Goal: Task Accomplishment & Management: Use online tool/utility

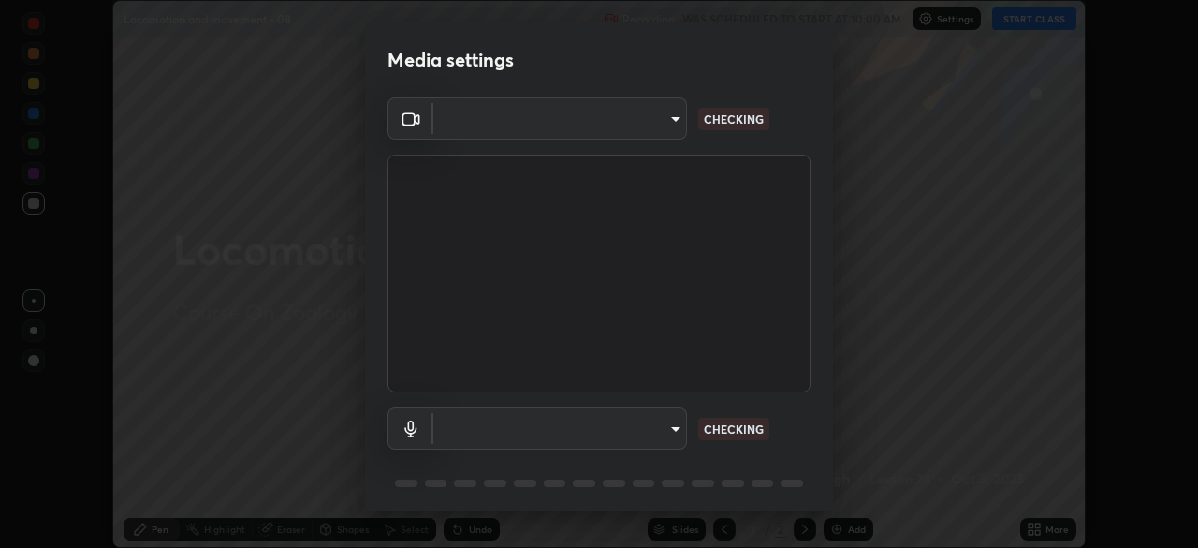
scroll to position [548, 1198]
type input "b0e84f93268a6bc6c10e964920e8257ae587a14dfbb6e1f0eed47ef9ac306ae8"
type input "default"
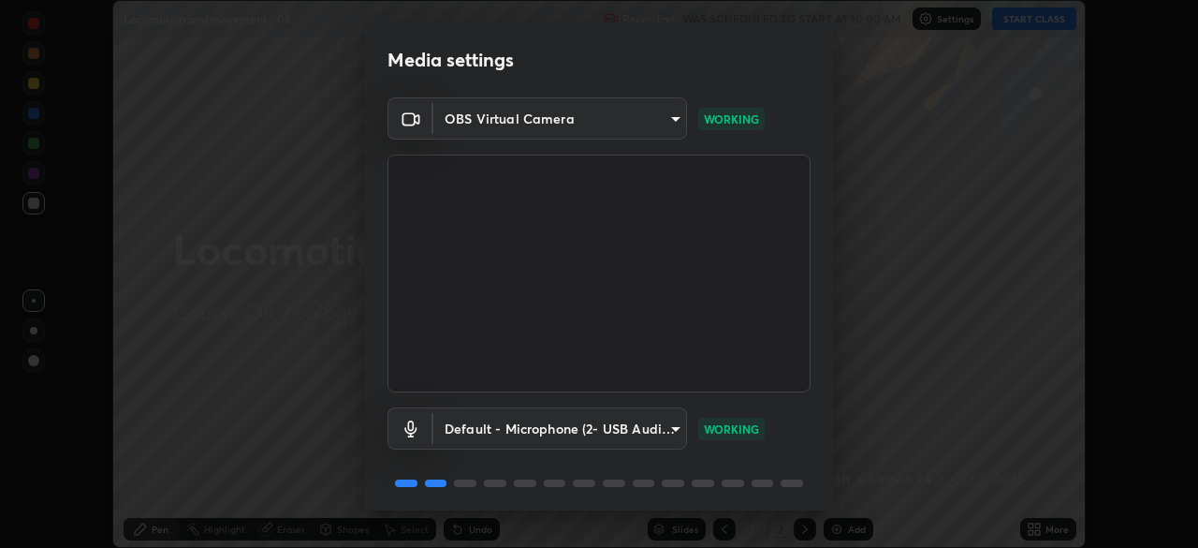
scroll to position [66, 0]
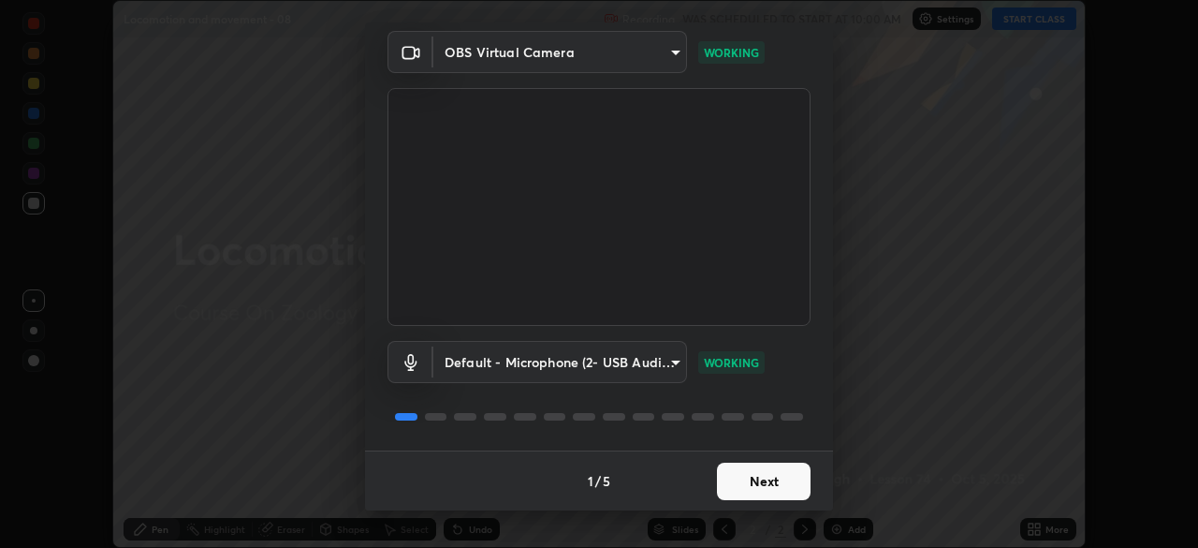
click at [765, 476] on button "Next" at bounding box center [764, 480] width 94 height 37
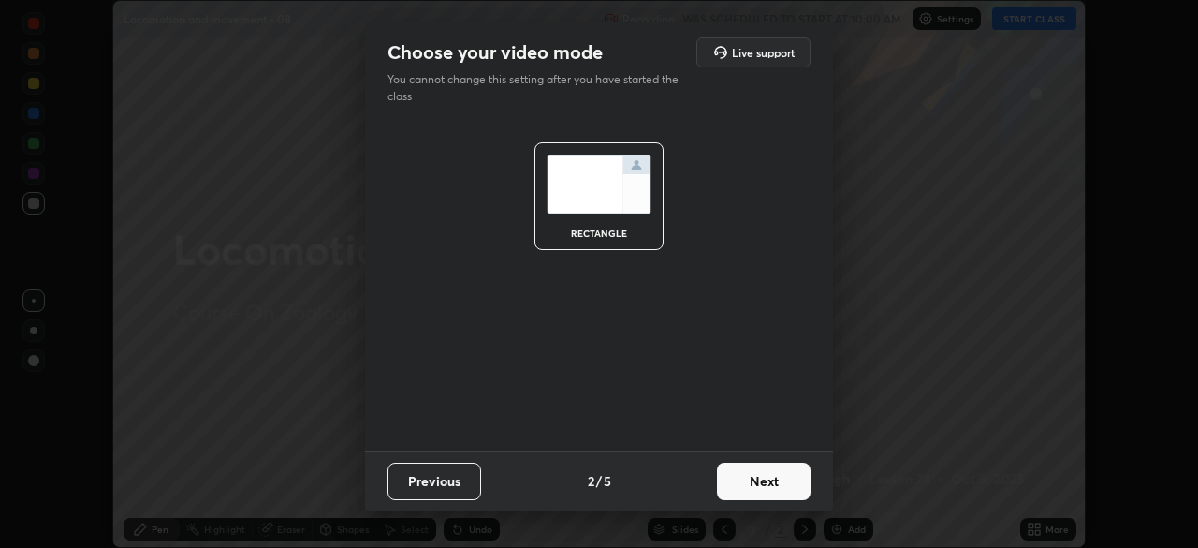
scroll to position [0, 0]
click at [776, 483] on button "Next" at bounding box center [764, 480] width 94 height 37
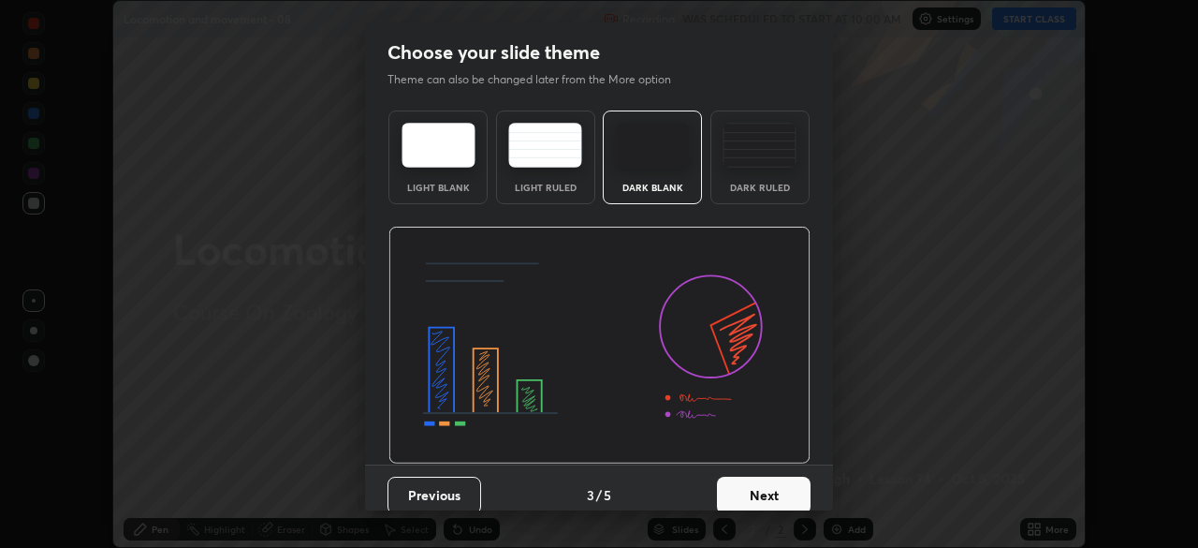
click at [779, 481] on button "Next" at bounding box center [764, 494] width 94 height 37
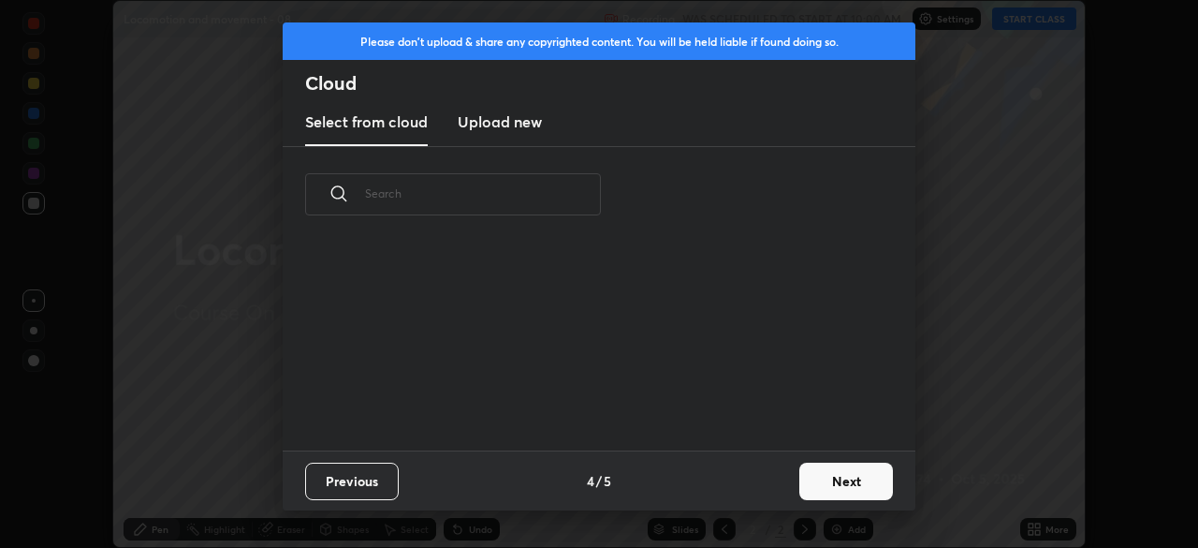
click at [778, 483] on div "Previous 4 / 5 Next" at bounding box center [599, 480] width 633 height 60
click at [781, 486] on div "Previous 4 / 5 Next" at bounding box center [599, 480] width 633 height 60
click at [803, 475] on button "Next" at bounding box center [846, 480] width 94 height 37
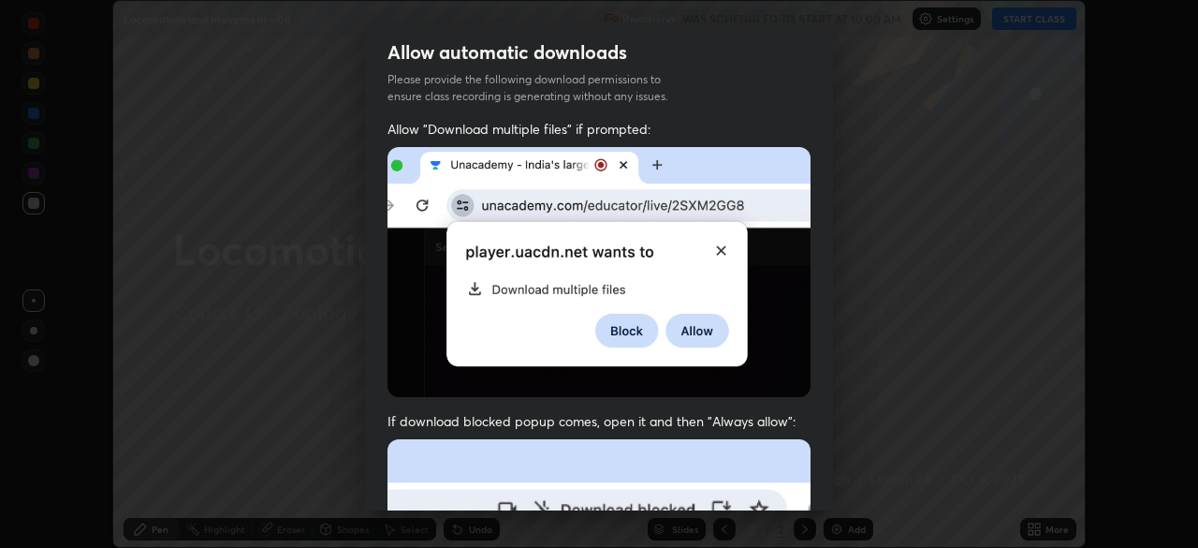
click at [824, 478] on div "Allow "Download multiple files" if prompted: If download blocked popup comes, o…" at bounding box center [599, 514] width 468 height 788
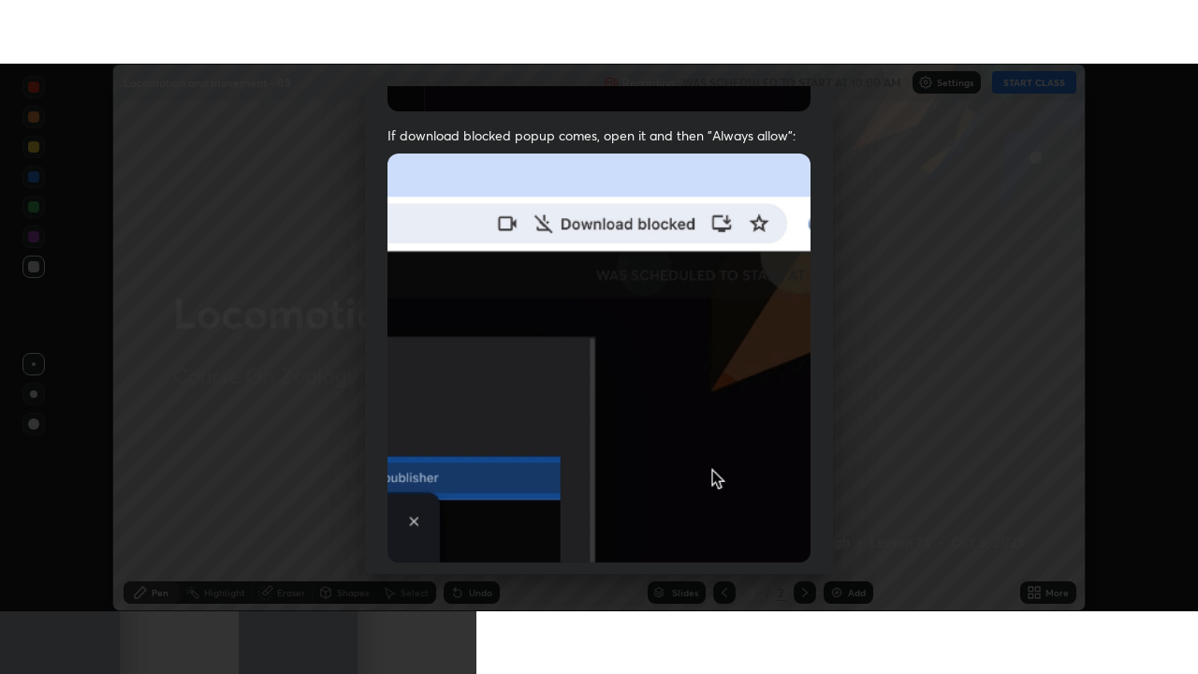
scroll to position [448, 0]
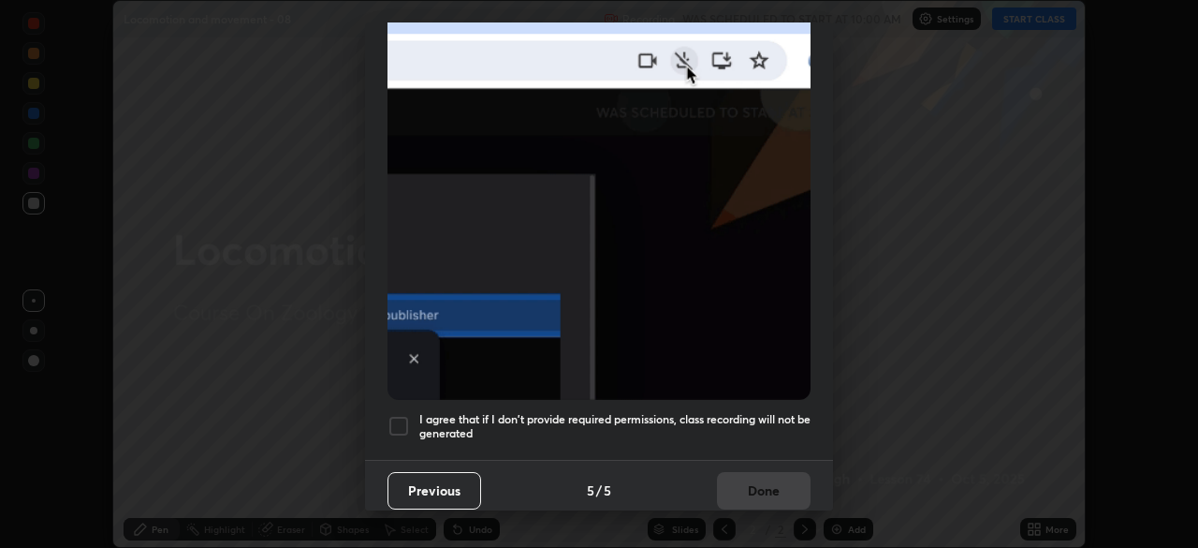
click at [782, 430] on h5 "I agree that if I don't provide required permissions, class recording will not …" at bounding box center [614, 426] width 391 height 29
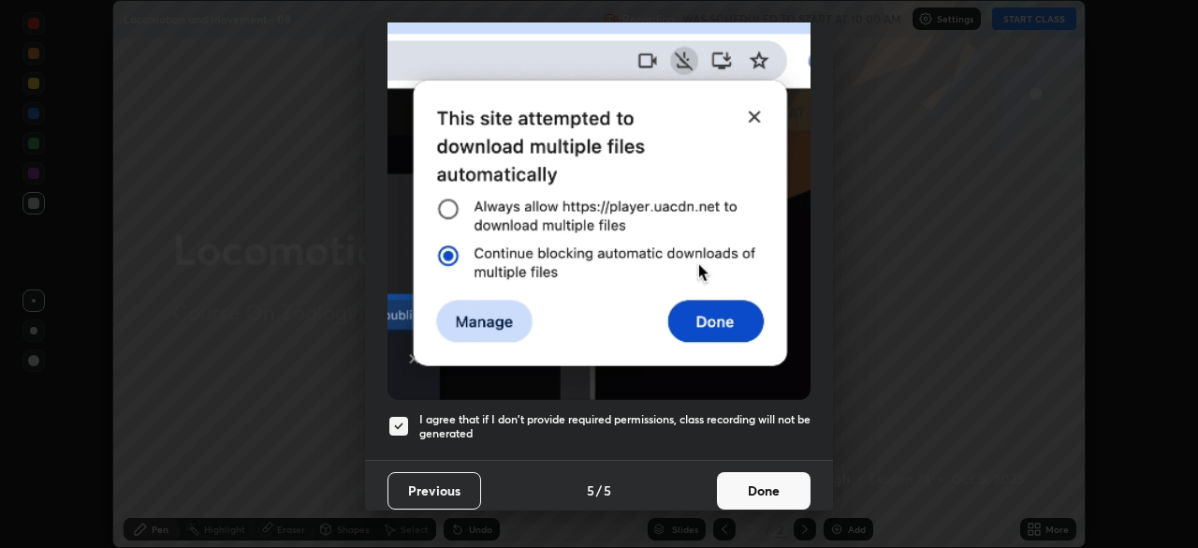
click at [775, 486] on button "Done" at bounding box center [764, 490] width 94 height 37
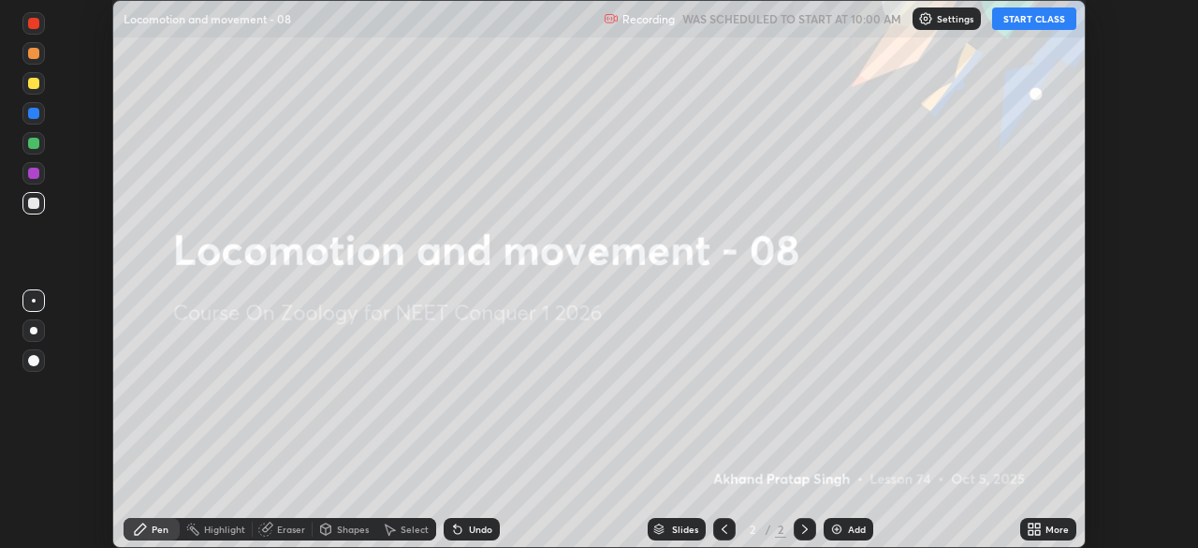
click at [1034, 20] on button "START CLASS" at bounding box center [1034, 18] width 84 height 22
click at [1031, 525] on icon at bounding box center [1031, 525] width 5 height 5
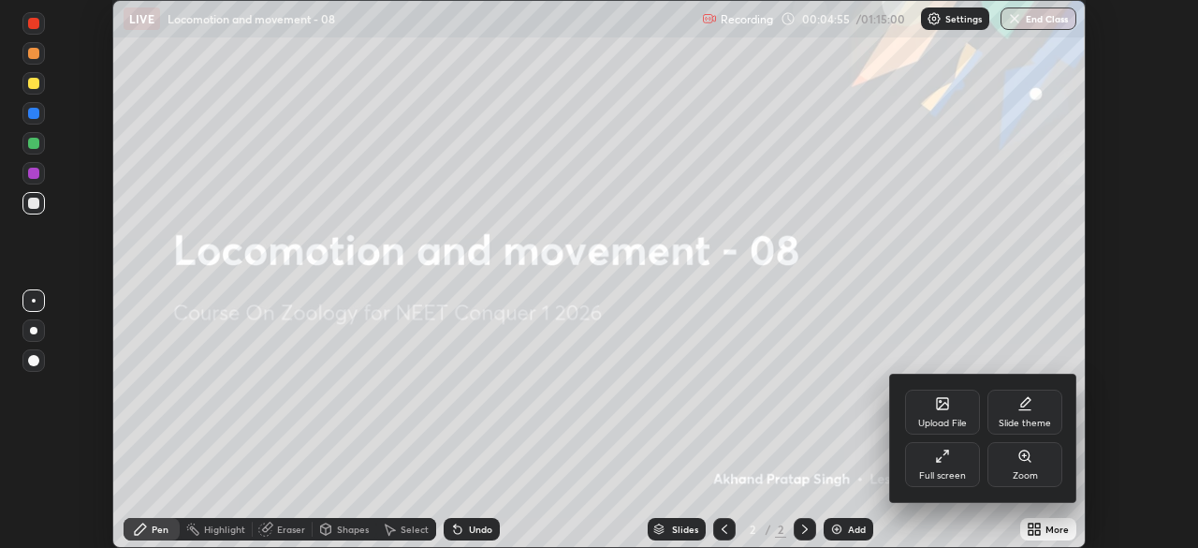
click at [914, 420] on div "Upload File" at bounding box center [942, 411] width 75 height 45
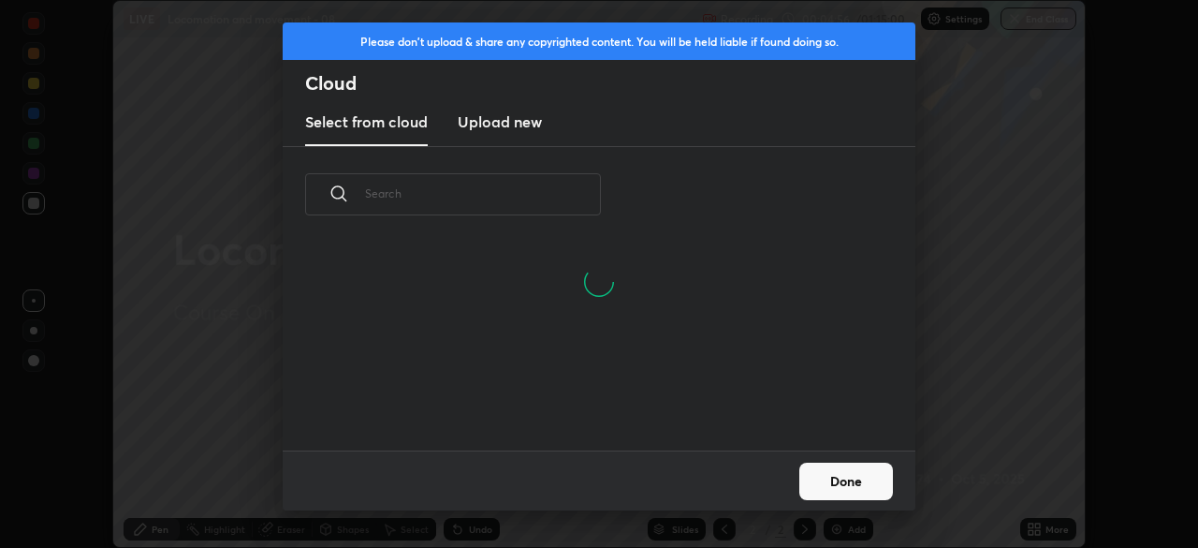
click at [535, 127] on h3 "Upload new" at bounding box center [500, 121] width 84 height 22
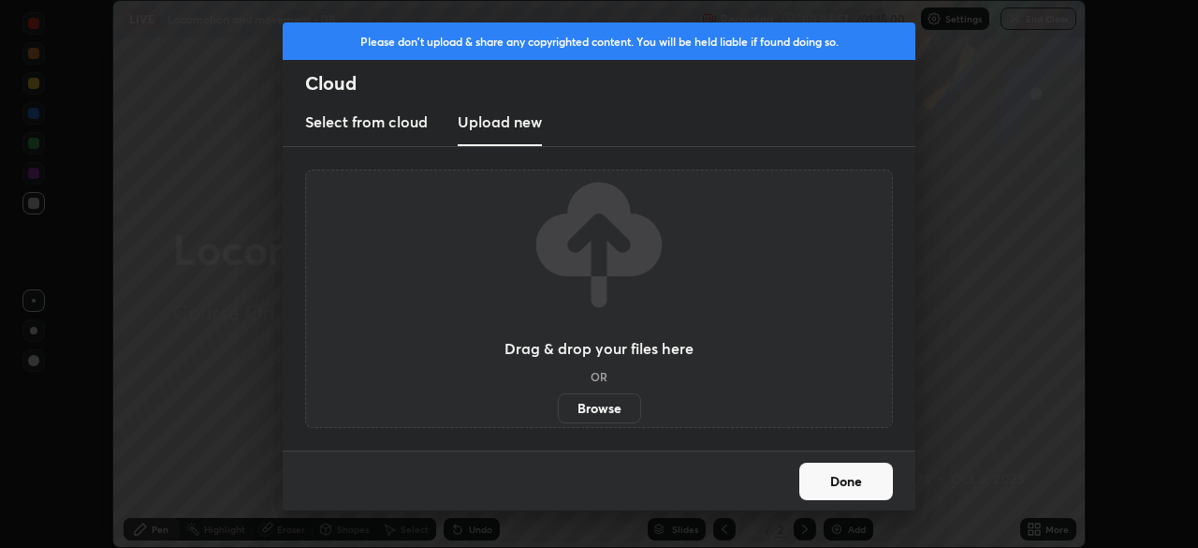
click at [608, 411] on label "Browse" at bounding box center [599, 408] width 83 height 30
click at [558, 411] on input "Browse" at bounding box center [558, 408] width 0 height 30
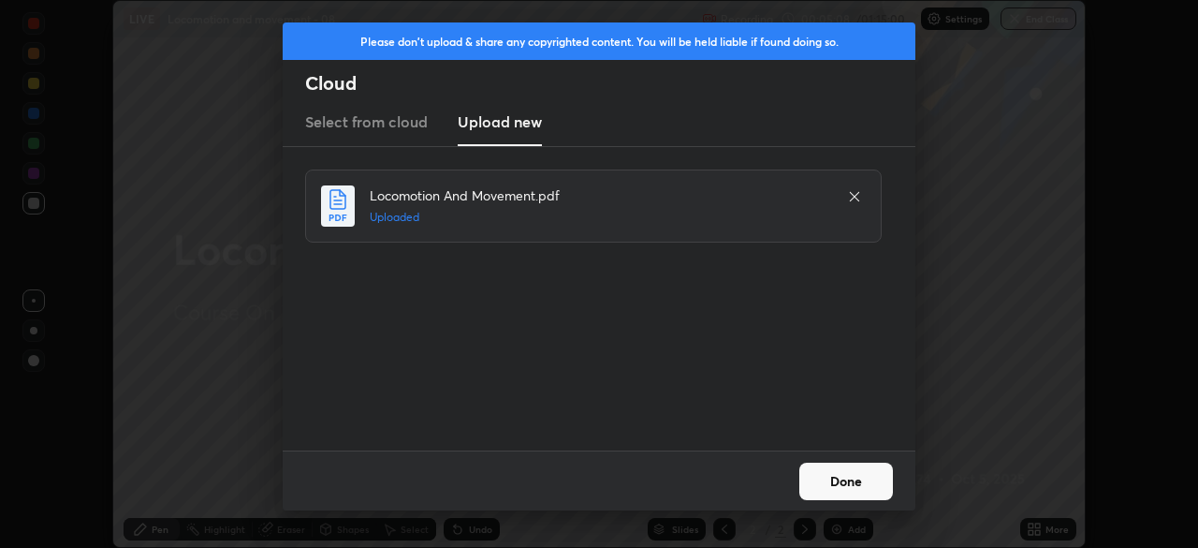
click at [839, 483] on button "Done" at bounding box center [846, 480] width 94 height 37
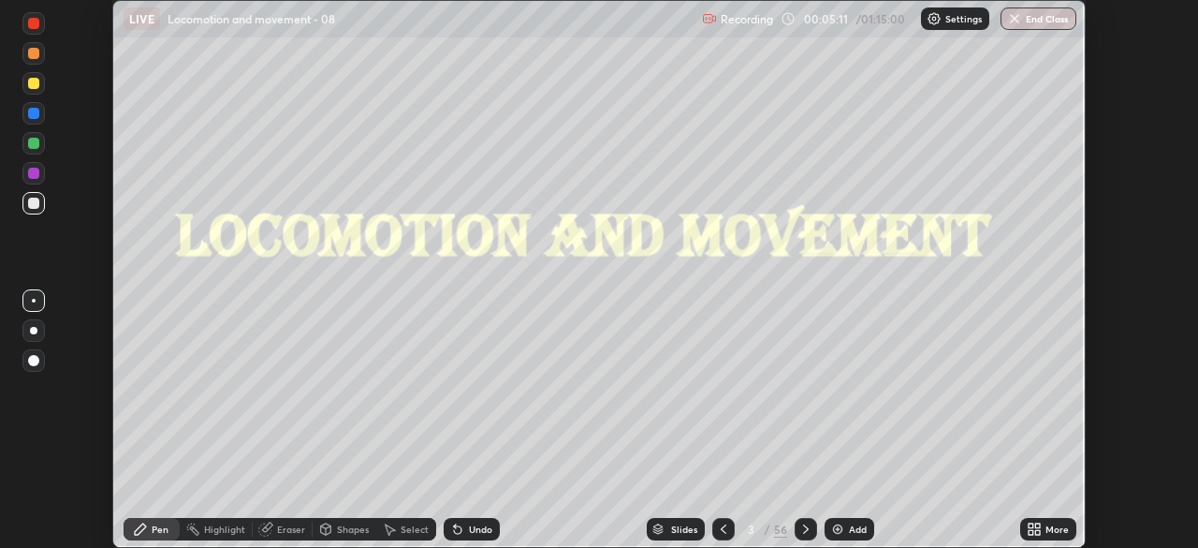
click at [1029, 530] on icon at bounding box center [1031, 532] width 5 height 5
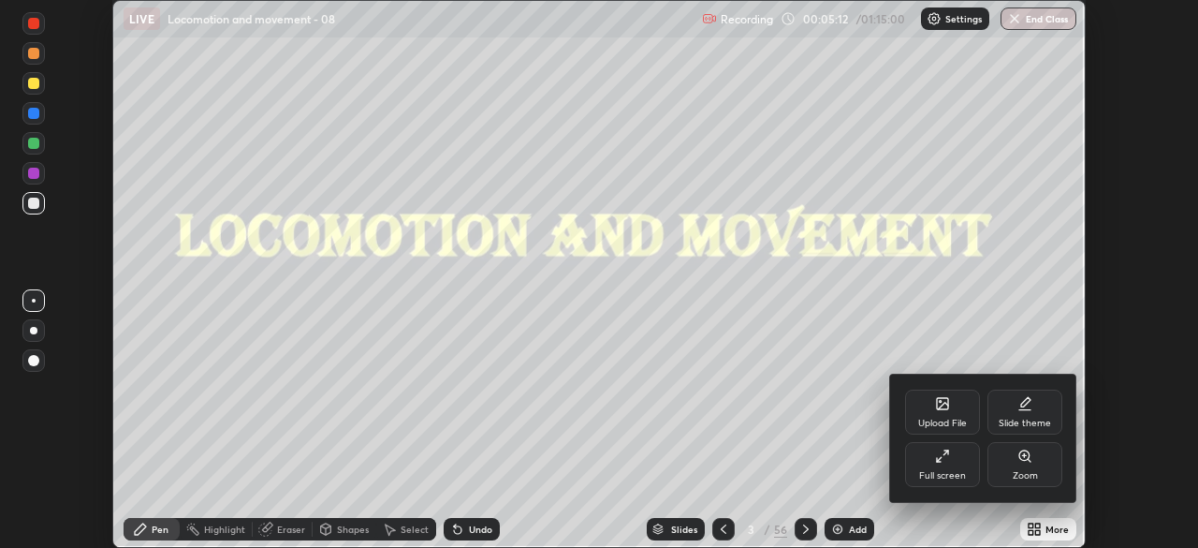
click at [955, 469] on div "Full screen" at bounding box center [942, 464] width 75 height 45
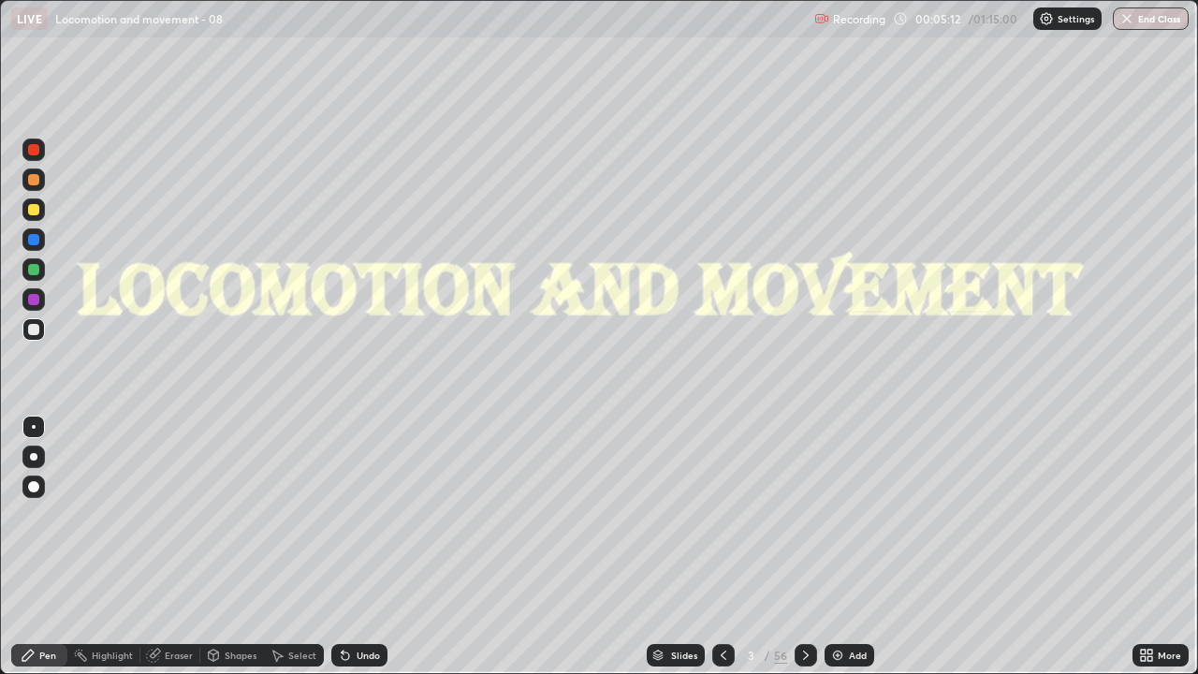
scroll to position [674, 1198]
click at [687, 547] on div "Slides" at bounding box center [684, 655] width 26 height 9
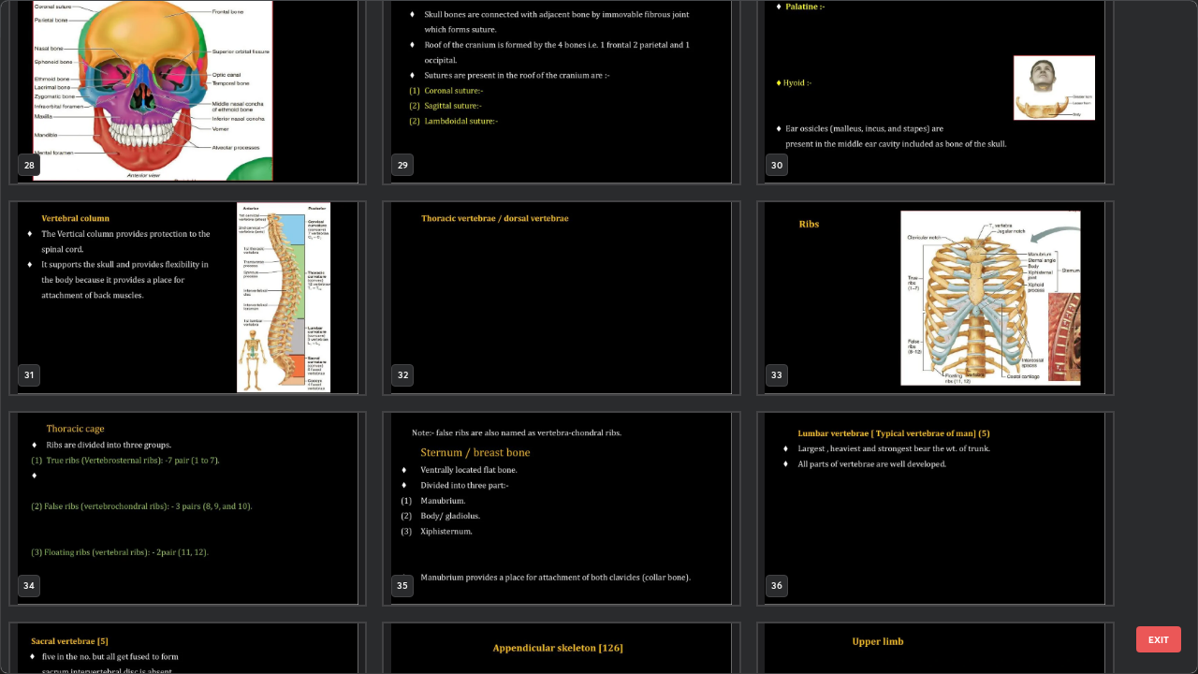
scroll to position [1824, 0]
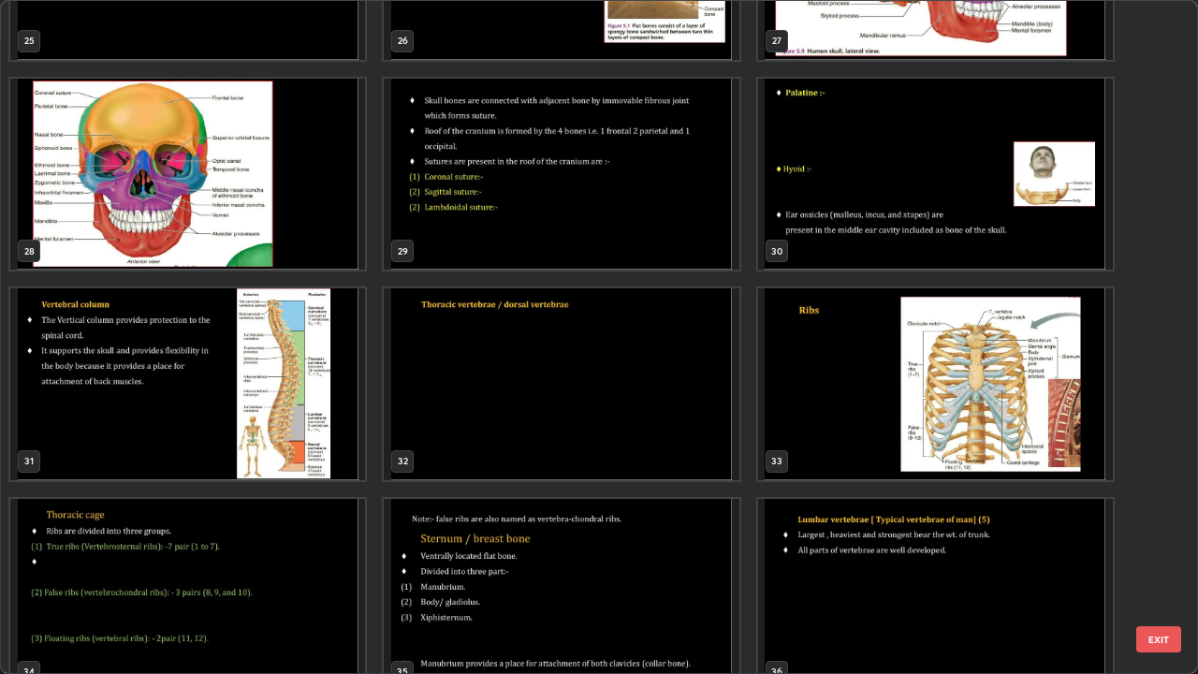
click at [484, 432] on img "grid" at bounding box center [561, 384] width 355 height 192
click at [485, 434] on img "grid" at bounding box center [561, 384] width 355 height 192
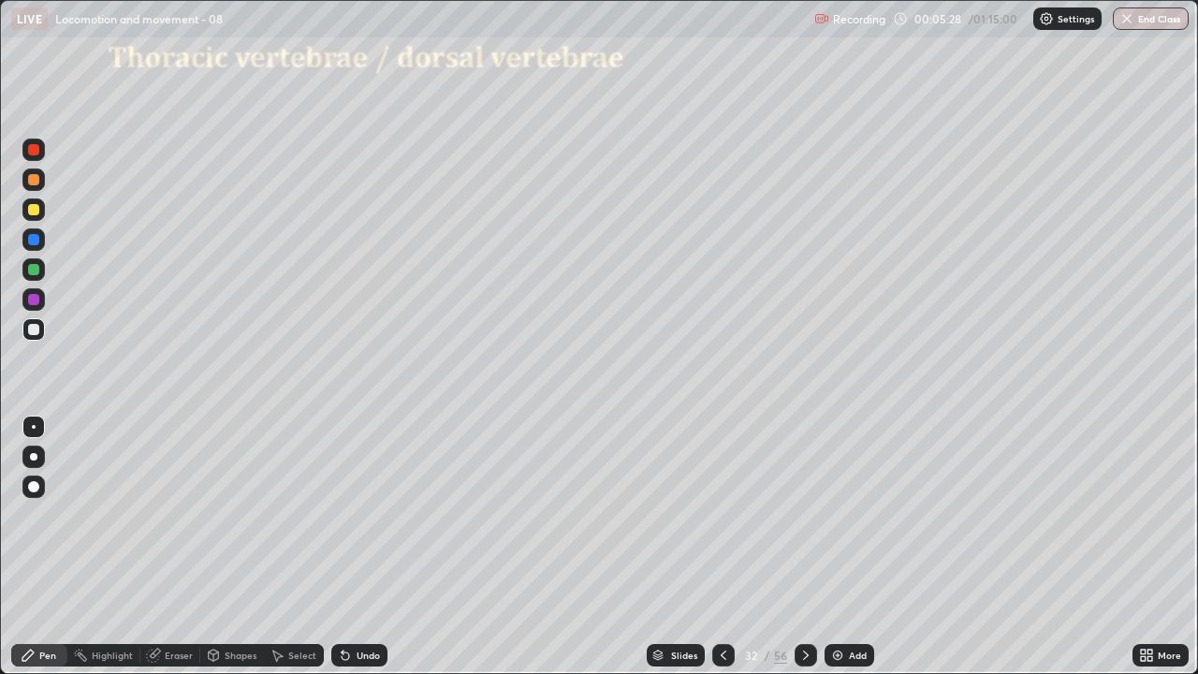
click at [805, 547] on icon at bounding box center [805, 655] width 15 height 15
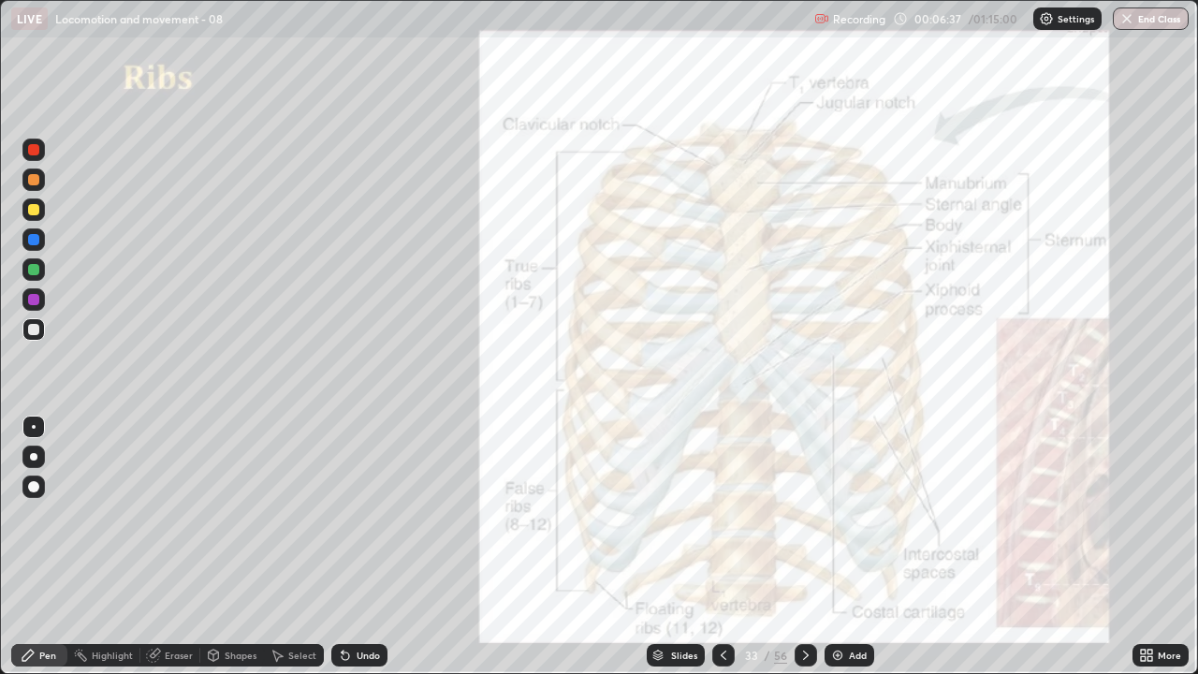
click at [803, 547] on icon at bounding box center [805, 655] width 15 height 15
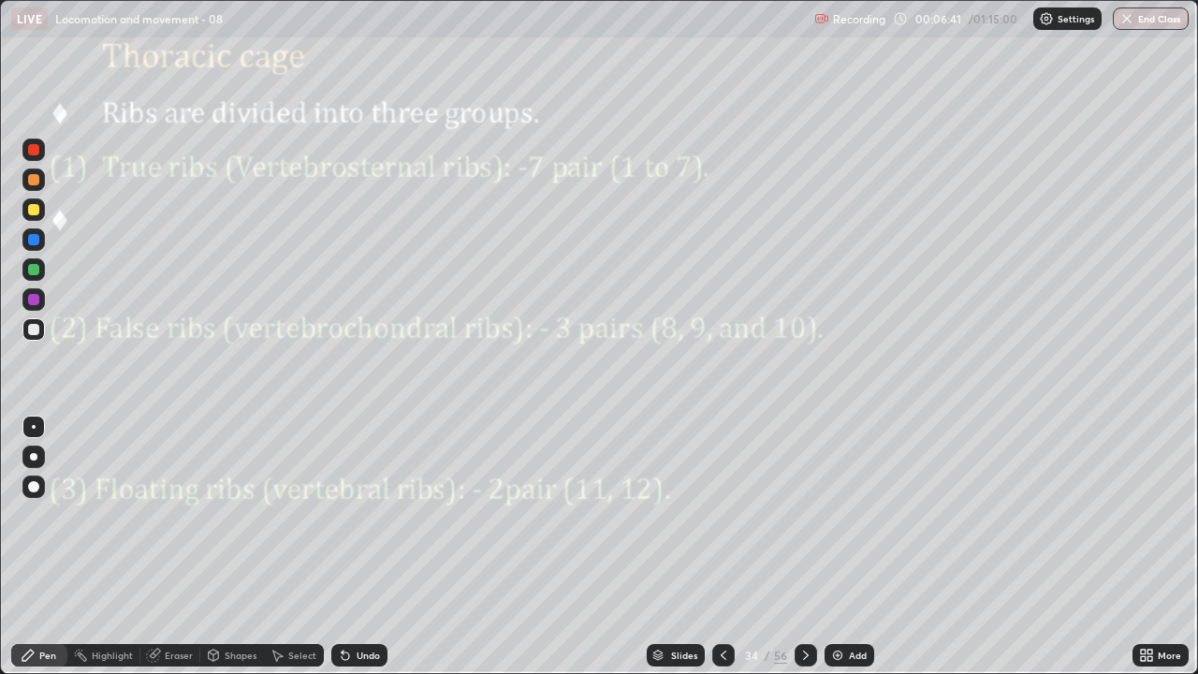
click at [803, 547] on icon at bounding box center [805, 655] width 15 height 15
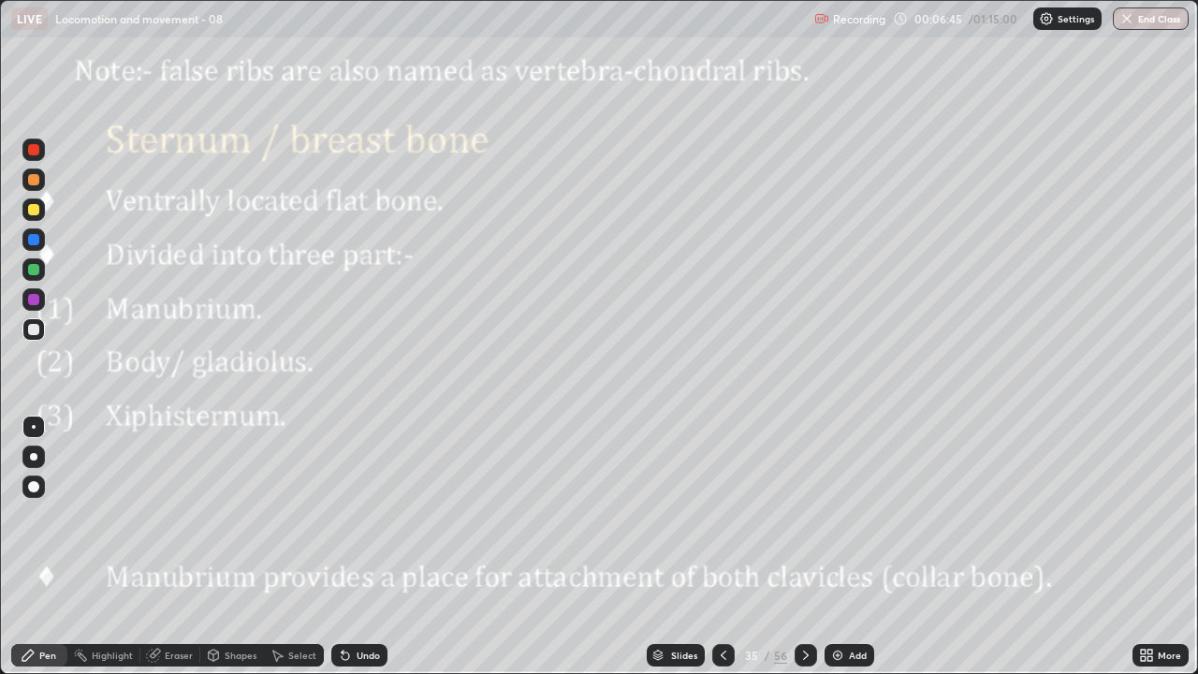
click at [34, 303] on div at bounding box center [33, 299] width 11 height 11
click at [38, 485] on div at bounding box center [33, 486] width 11 height 11
click at [32, 150] on div at bounding box center [33, 149] width 11 height 11
click at [35, 157] on div at bounding box center [33, 150] width 22 height 22
click at [36, 489] on div at bounding box center [33, 486] width 11 height 11
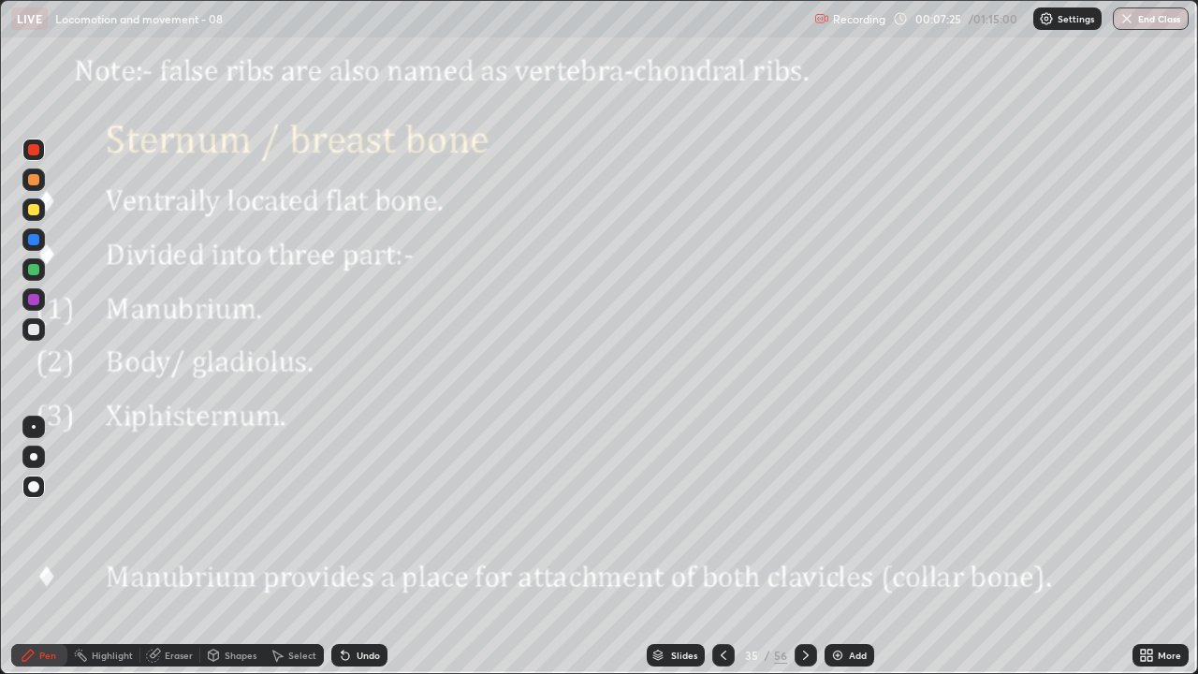
click at [43, 274] on div at bounding box center [33, 269] width 22 height 22
click at [34, 427] on div at bounding box center [34, 427] width 4 height 4
click at [35, 210] on div at bounding box center [33, 209] width 11 height 11
click at [34, 427] on div at bounding box center [34, 427] width 4 height 4
click at [37, 331] on div at bounding box center [33, 329] width 11 height 11
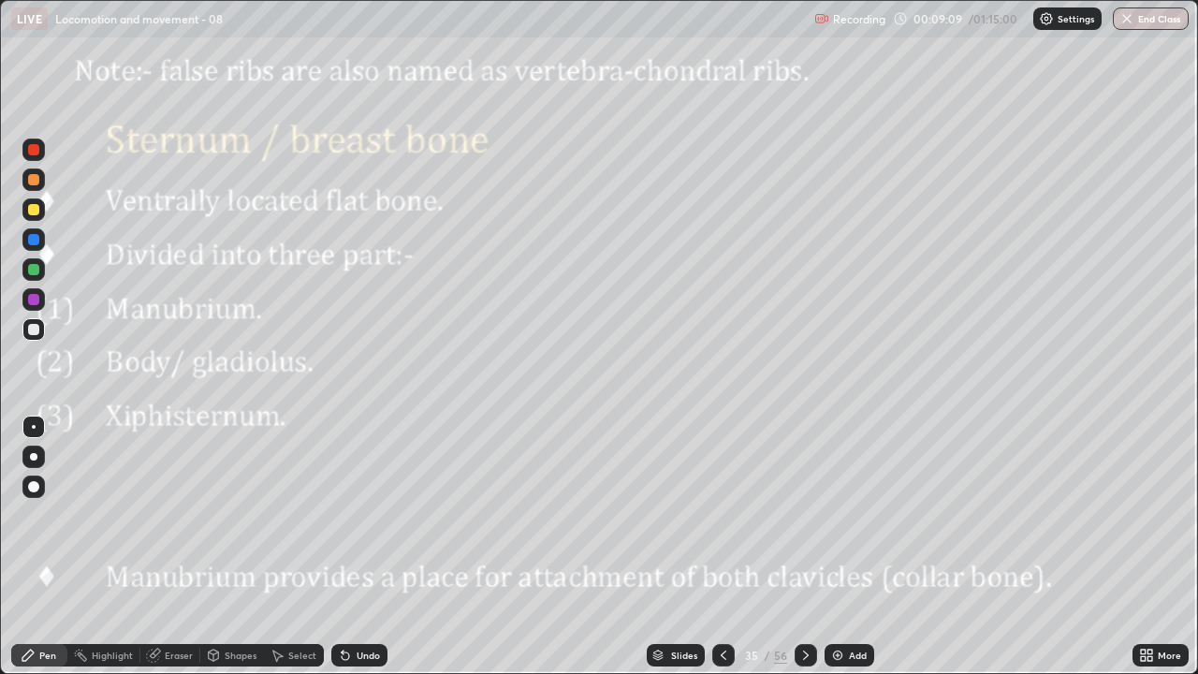
click at [35, 151] on div at bounding box center [33, 149] width 11 height 11
click at [34, 329] on div at bounding box center [33, 329] width 11 height 11
click at [35, 302] on div at bounding box center [33, 299] width 11 height 11
click at [36, 220] on div at bounding box center [33, 209] width 22 height 22
click at [342, 547] on icon at bounding box center [343, 652] width 2 height 2
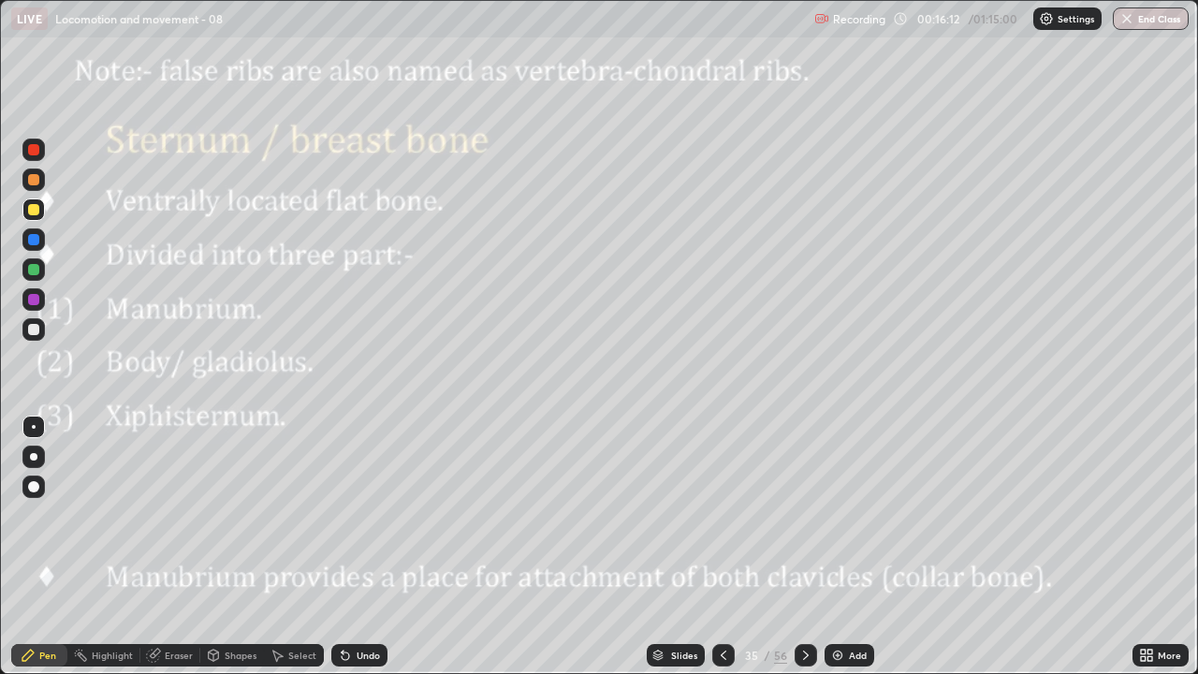
click at [804, 547] on icon at bounding box center [805, 655] width 15 height 15
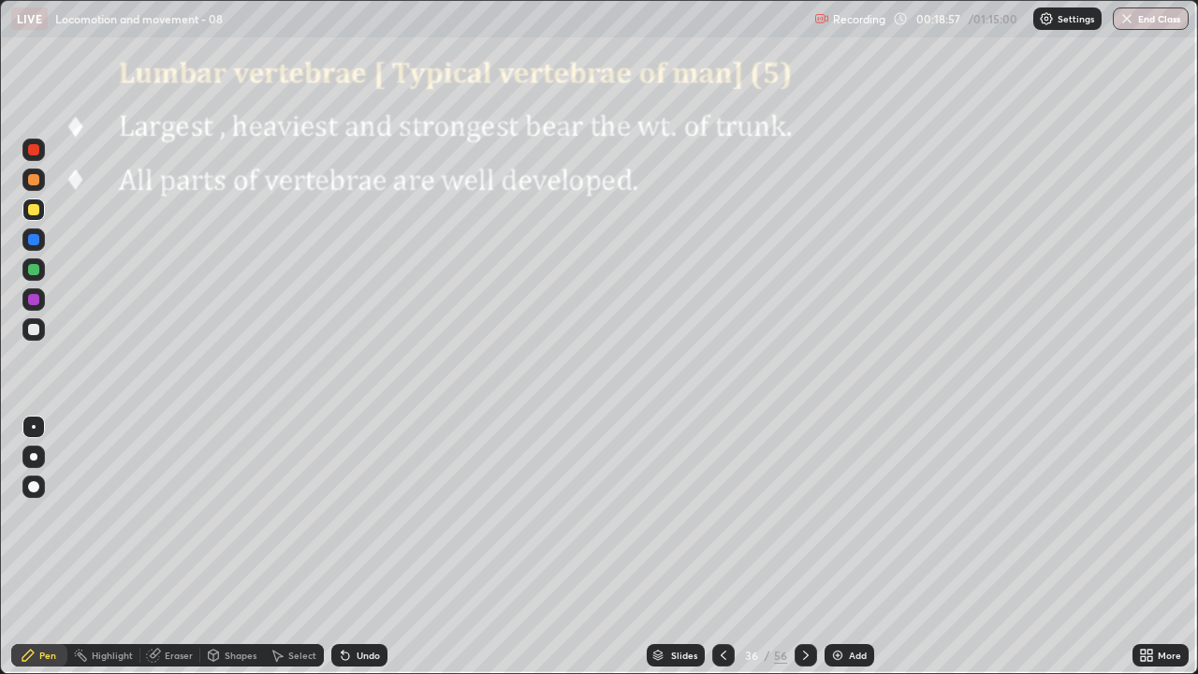
click at [804, 547] on icon at bounding box center [805, 655] width 15 height 15
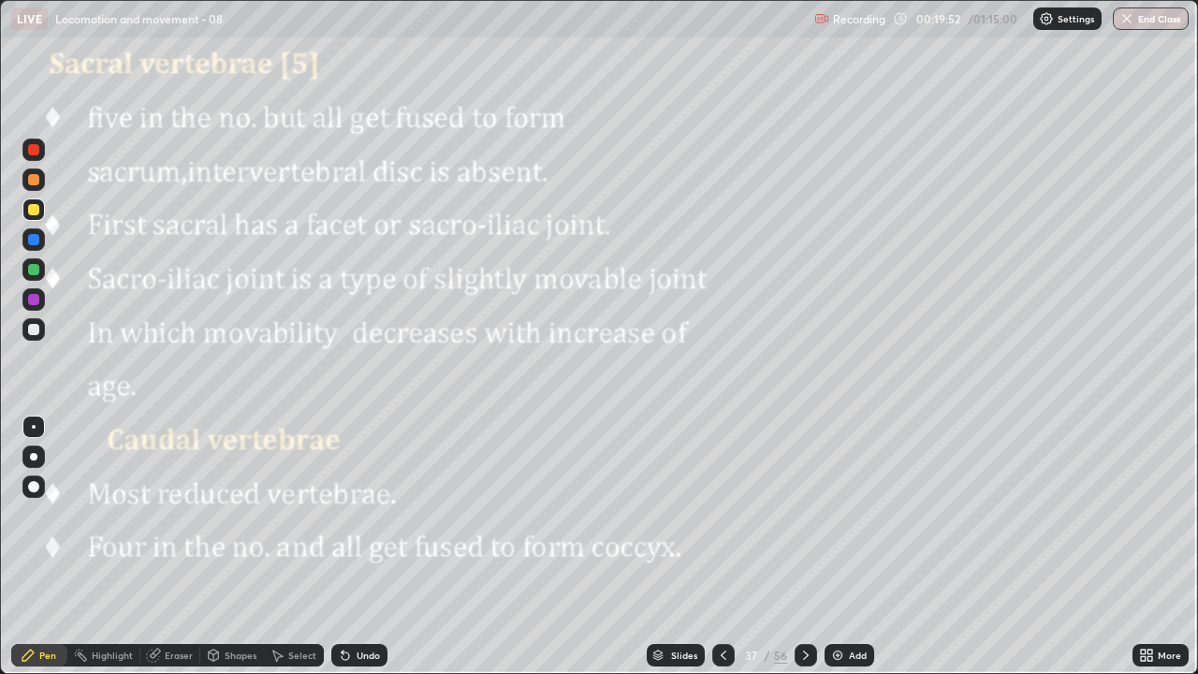
click at [806, 547] on icon at bounding box center [805, 655] width 15 height 15
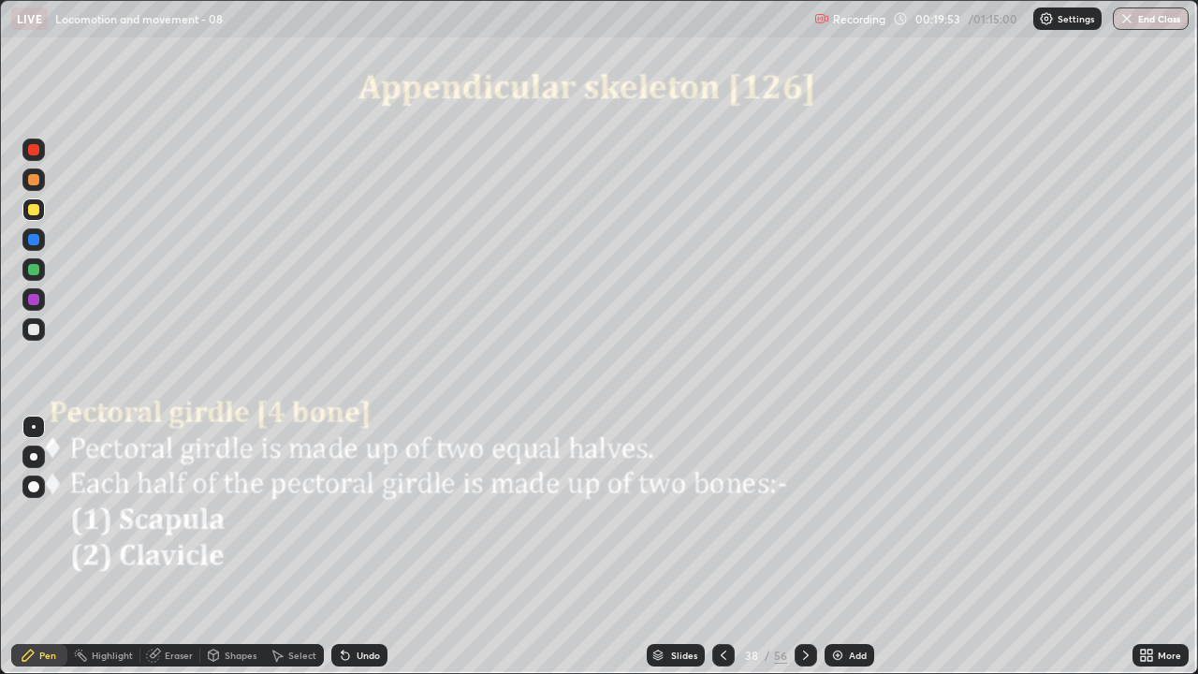
click at [719, 547] on icon at bounding box center [723, 655] width 15 height 15
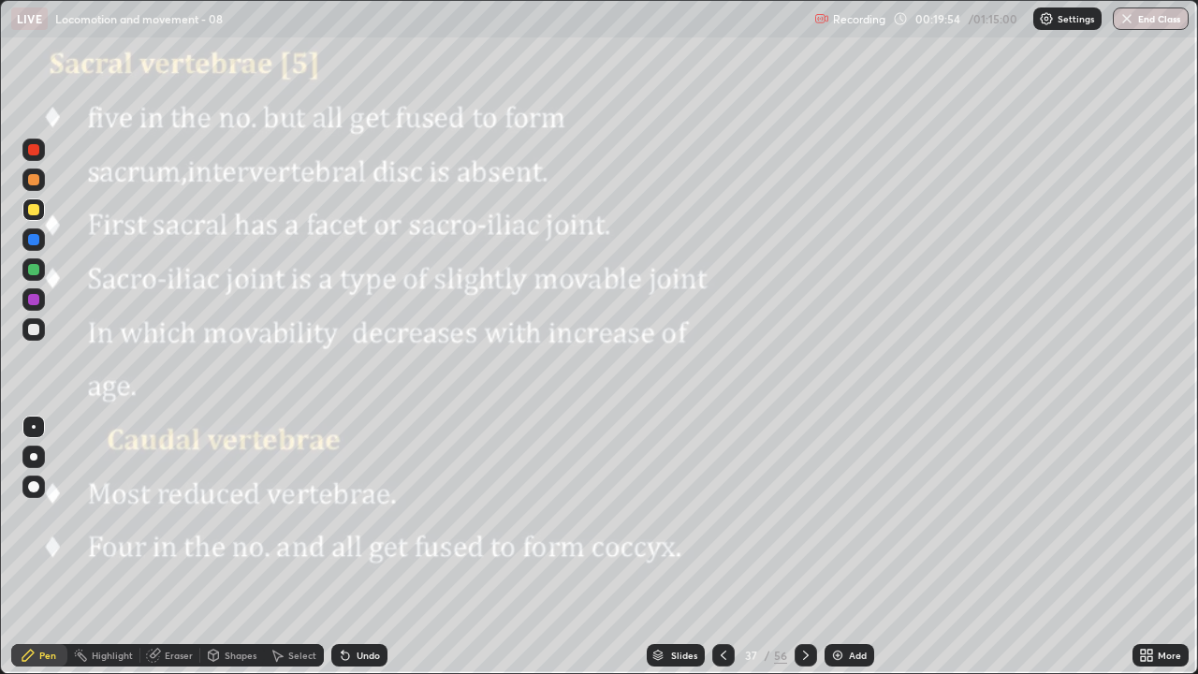
click at [676, 547] on div "Slides" at bounding box center [684, 655] width 26 height 9
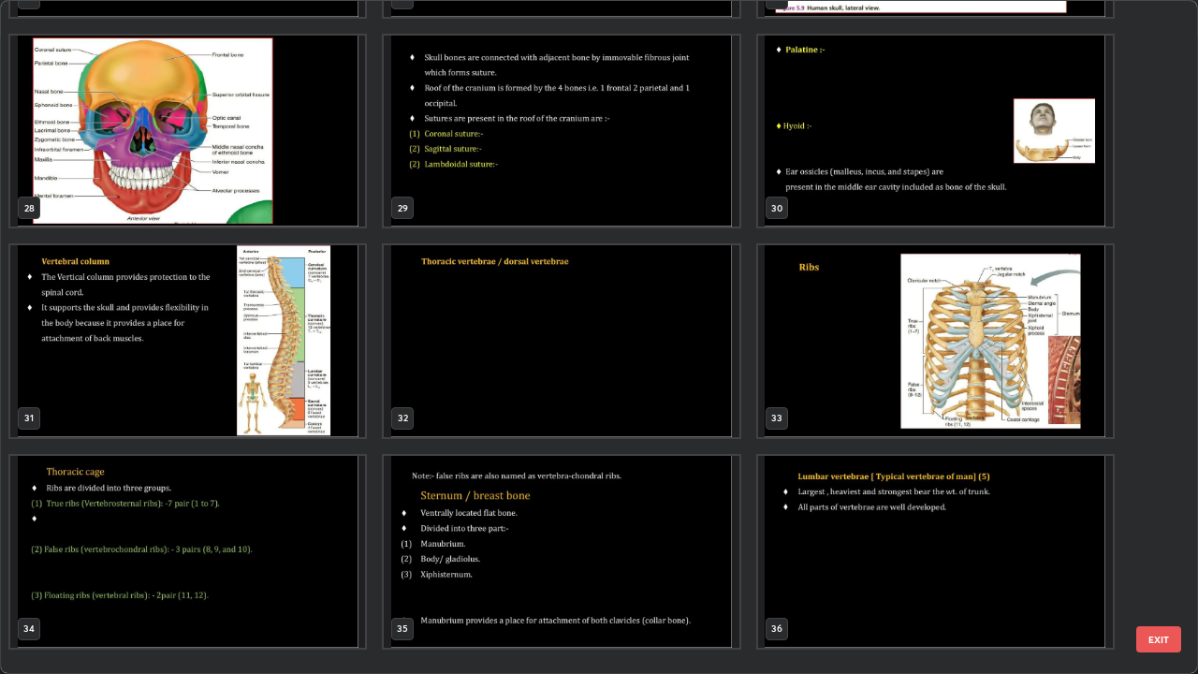
scroll to position [1846, 0]
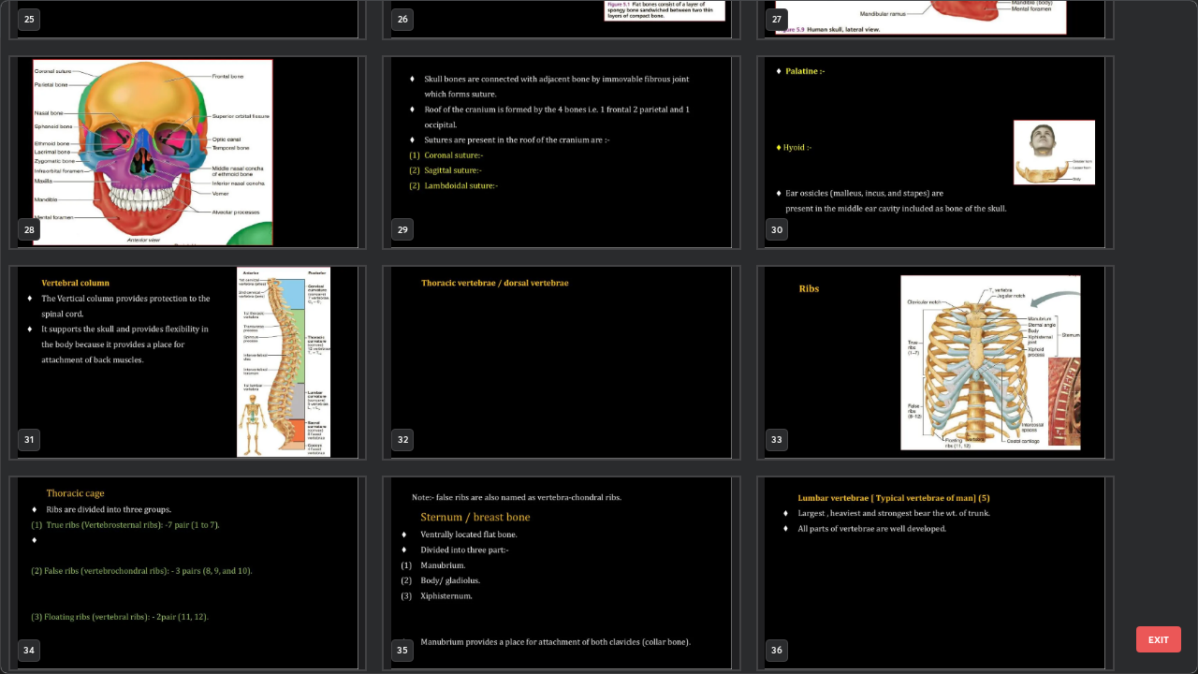
click at [318, 425] on img "grid" at bounding box center [187, 363] width 355 height 192
click at [317, 425] on img "grid" at bounding box center [187, 363] width 355 height 192
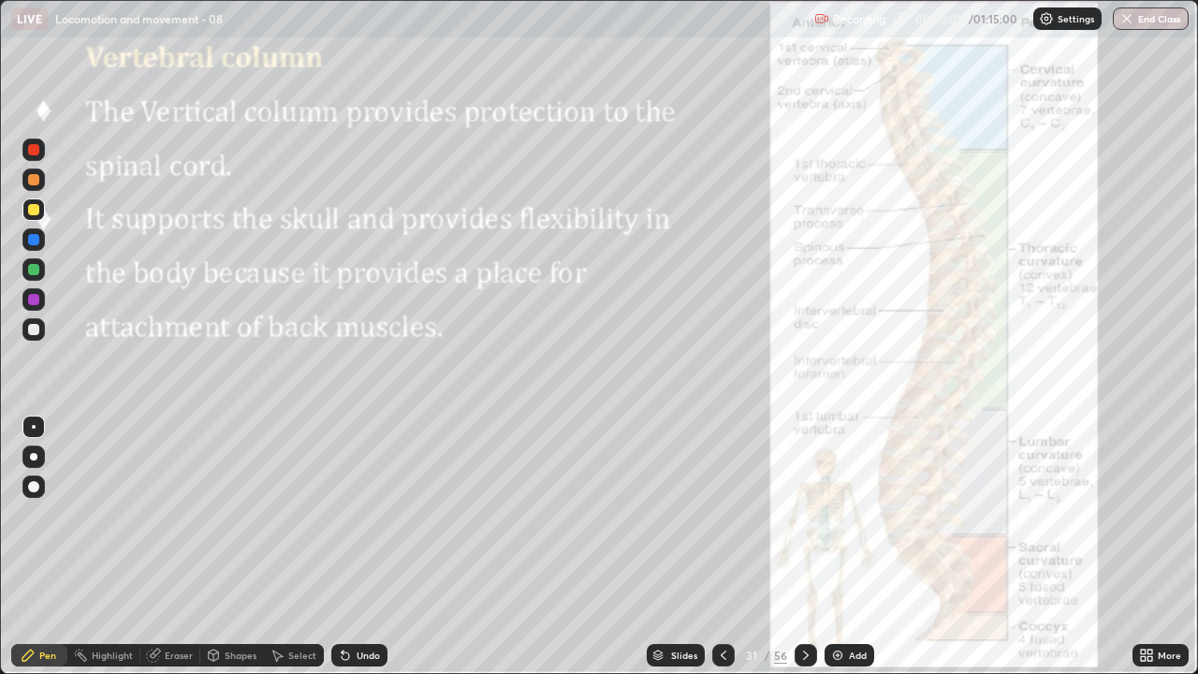
click at [671, 547] on div "Slides" at bounding box center [684, 655] width 26 height 9
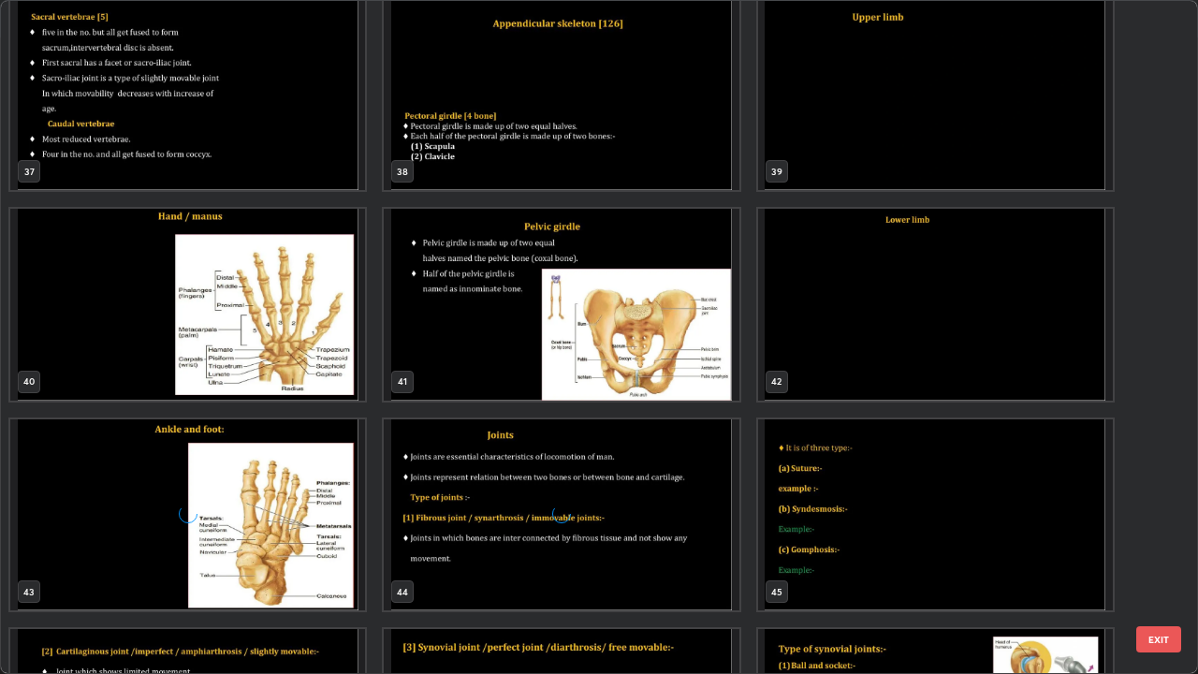
scroll to position [2574, 0]
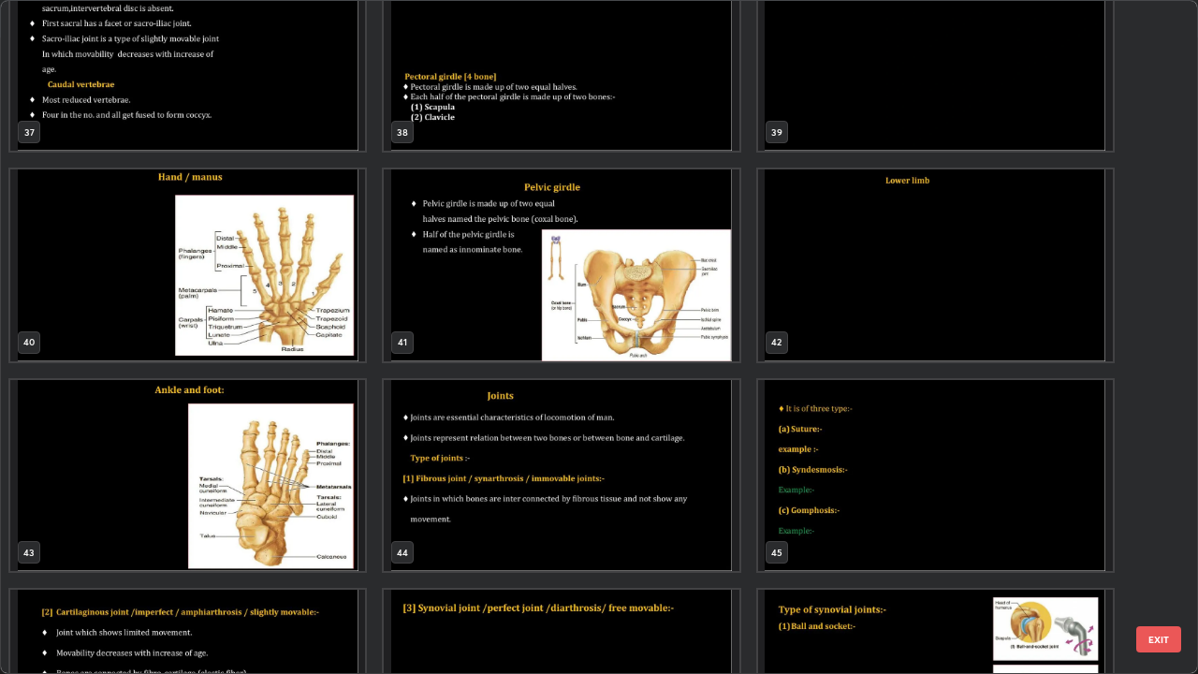
click at [639, 327] on img "grid" at bounding box center [561, 265] width 355 height 192
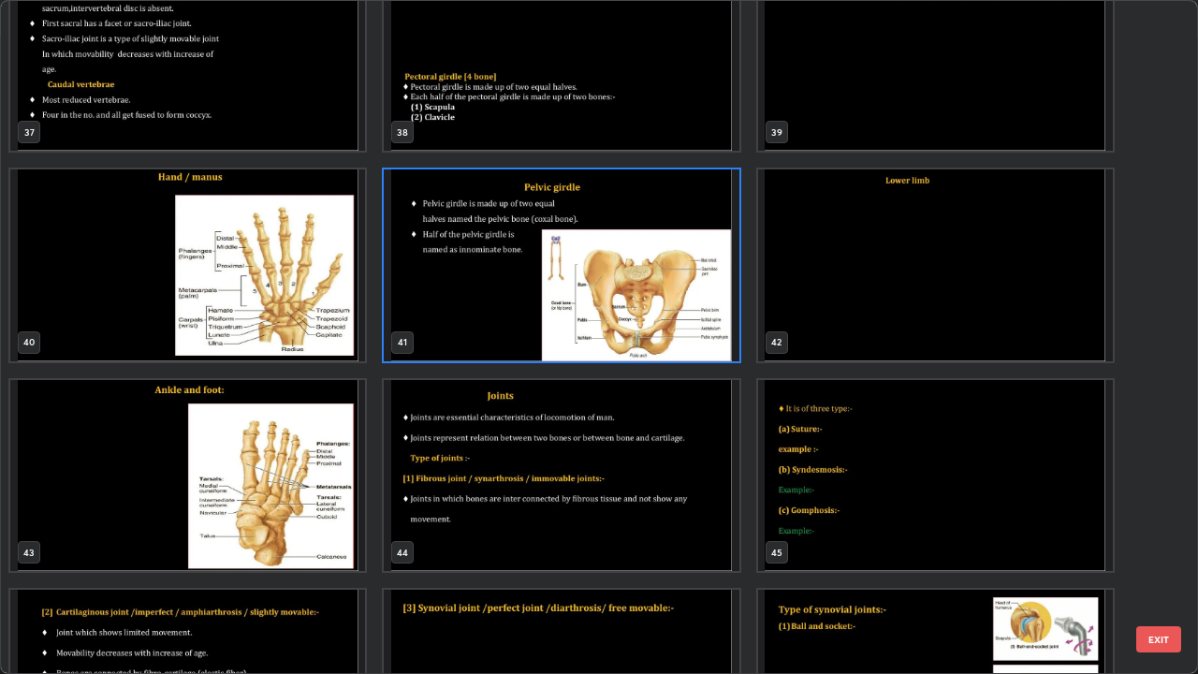
click at [639, 327] on img "grid" at bounding box center [561, 265] width 355 height 192
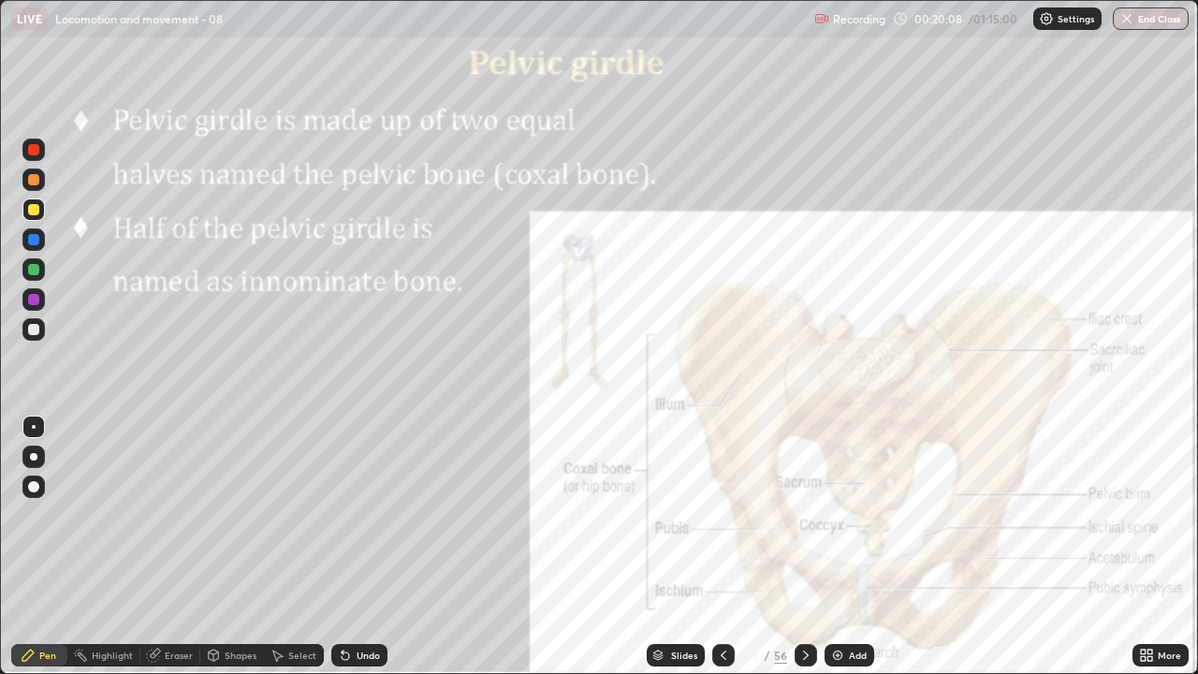
click at [38, 484] on div at bounding box center [33, 486] width 11 height 11
click at [34, 151] on div at bounding box center [33, 149] width 11 height 11
click at [671, 547] on div "Slides" at bounding box center [684, 655] width 26 height 9
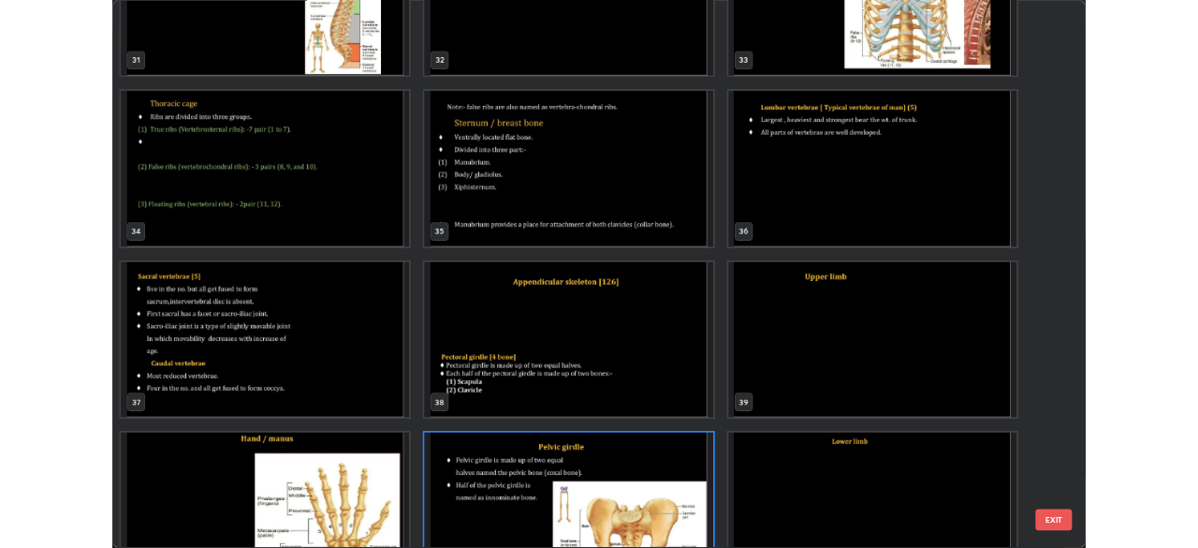
scroll to position [2084, 0]
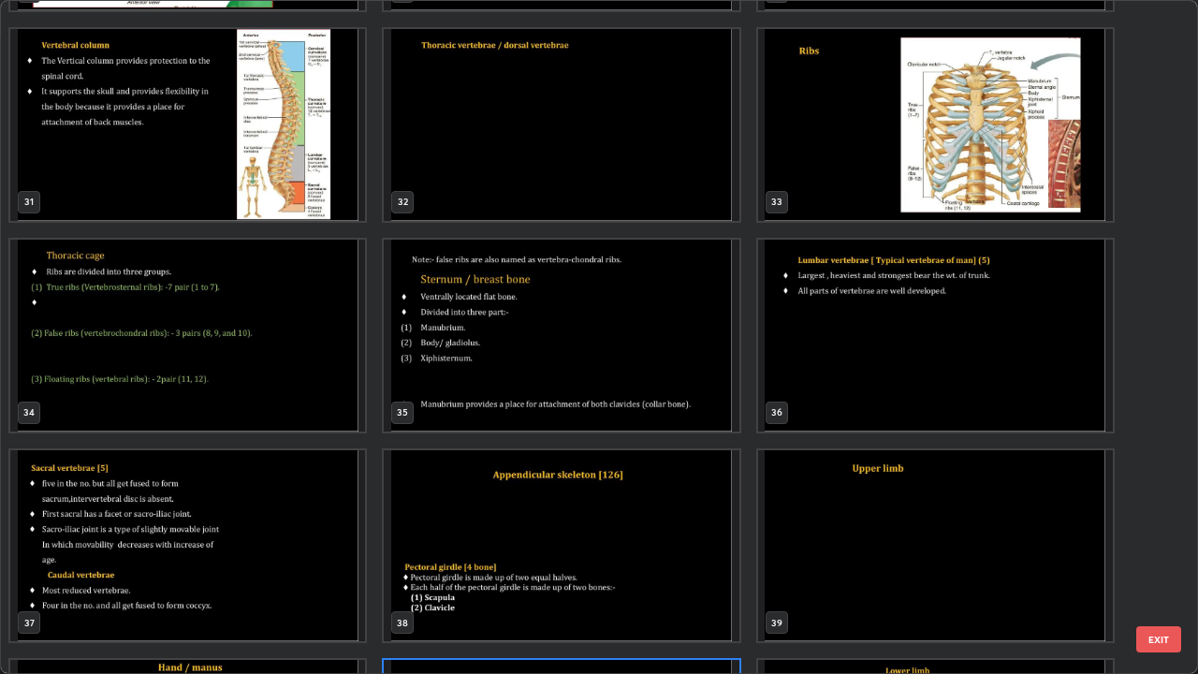
click at [315, 547] on img "grid" at bounding box center [187, 546] width 355 height 192
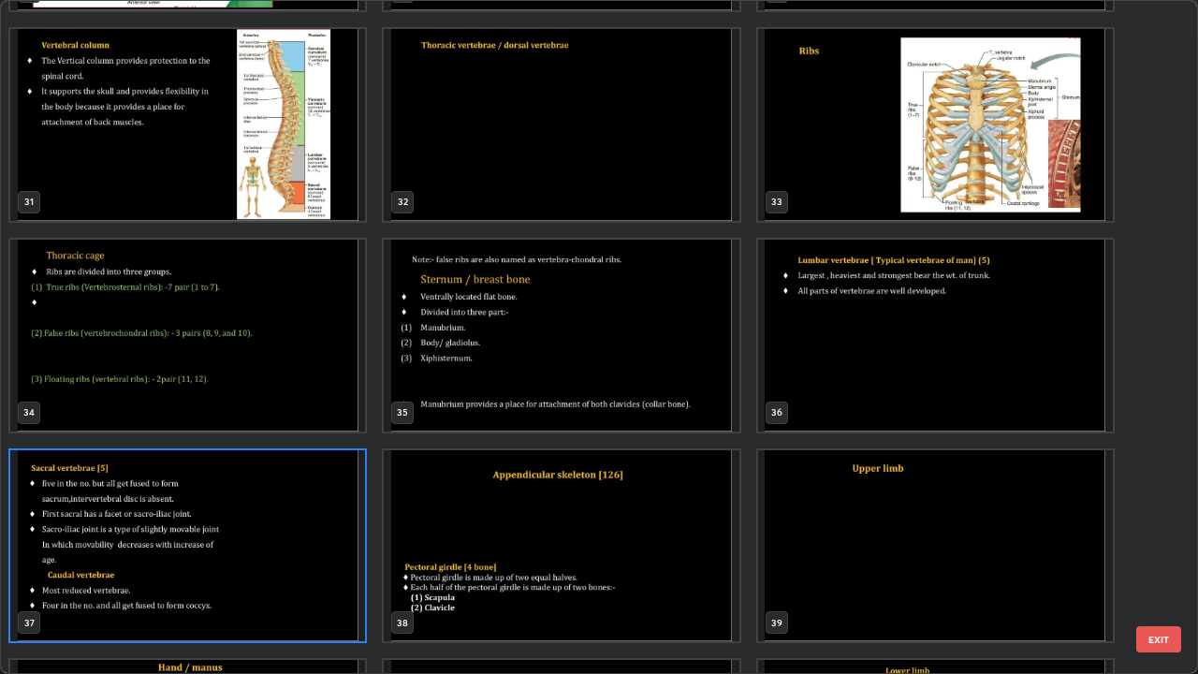
click at [311, 547] on img "grid" at bounding box center [187, 546] width 355 height 192
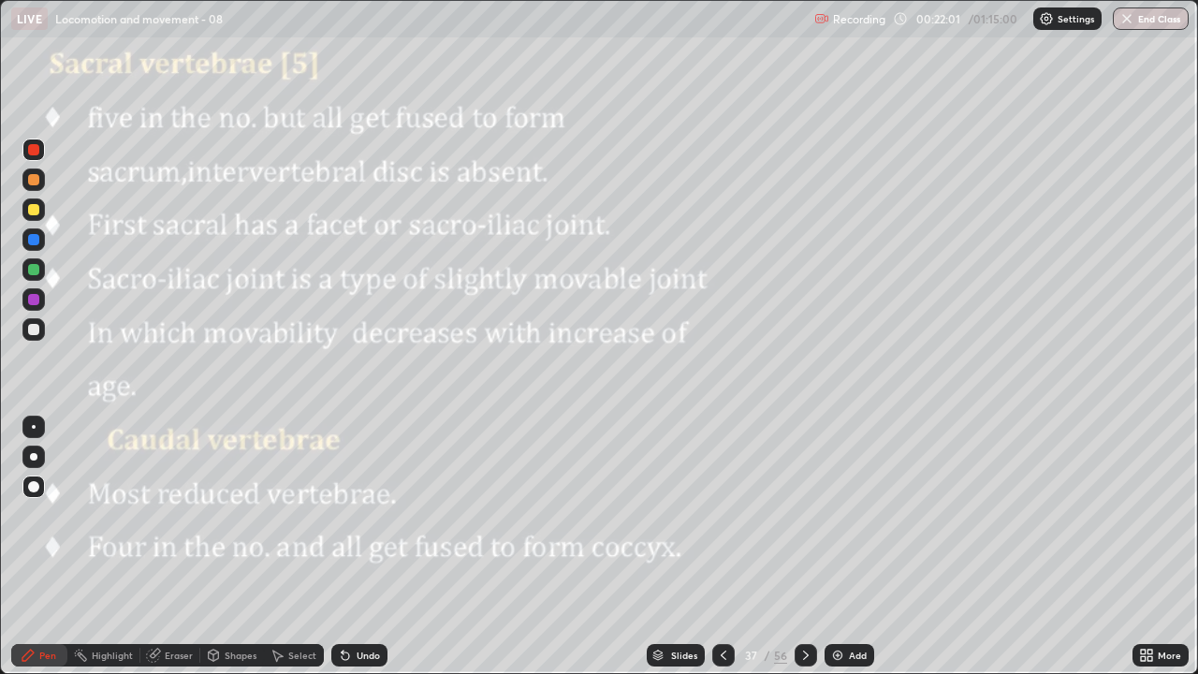
click at [50, 547] on div "Pen" at bounding box center [47, 655] width 17 height 9
click at [33, 490] on div at bounding box center [33, 486] width 11 height 11
click at [184, 547] on div "Eraser" at bounding box center [179, 655] width 28 height 9
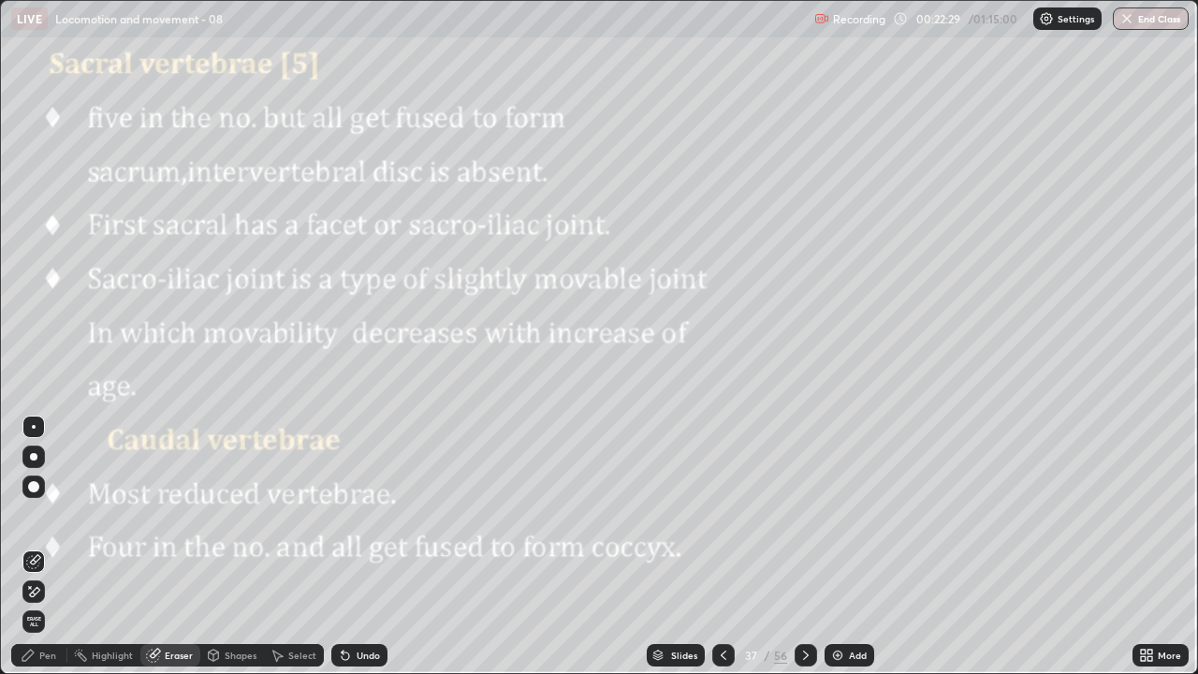
click at [38, 547] on icon at bounding box center [33, 561] width 15 height 15
click at [50, 547] on div "Pen" at bounding box center [47, 655] width 17 height 9
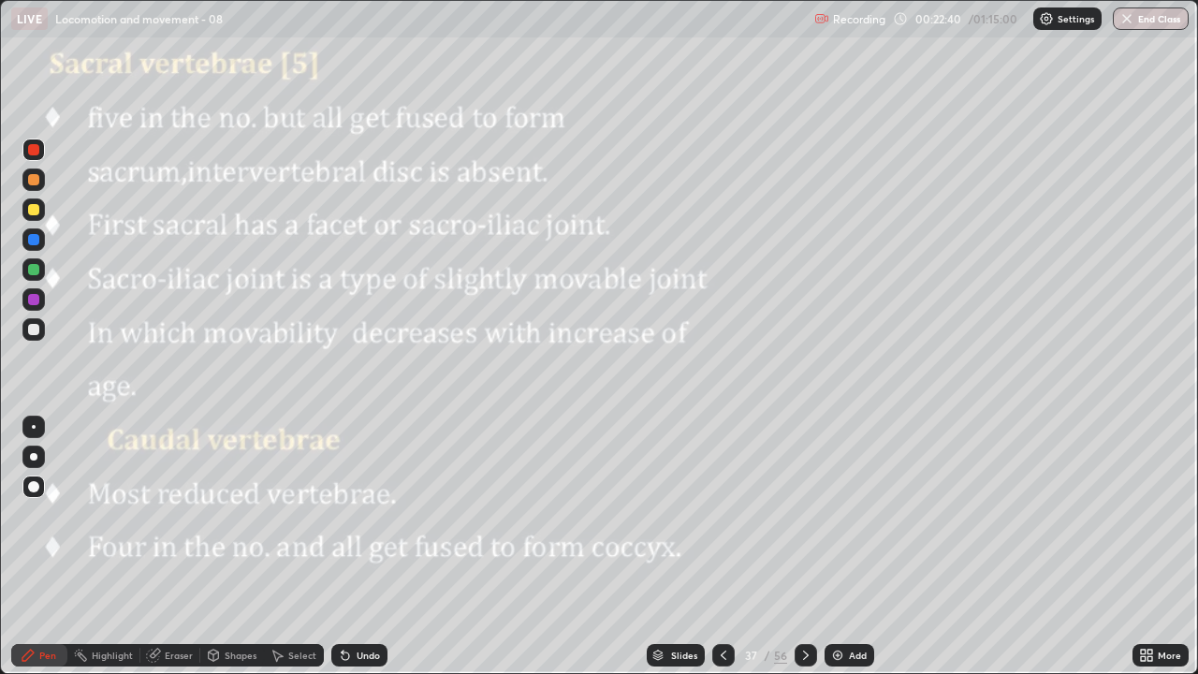
click at [34, 300] on div at bounding box center [33, 299] width 11 height 11
click at [36, 488] on div at bounding box center [33, 486] width 11 height 11
click at [55, 547] on div "Pen" at bounding box center [47, 655] width 17 height 9
click at [34, 427] on div at bounding box center [34, 427] width 4 height 4
click at [34, 271] on div at bounding box center [33, 269] width 11 height 11
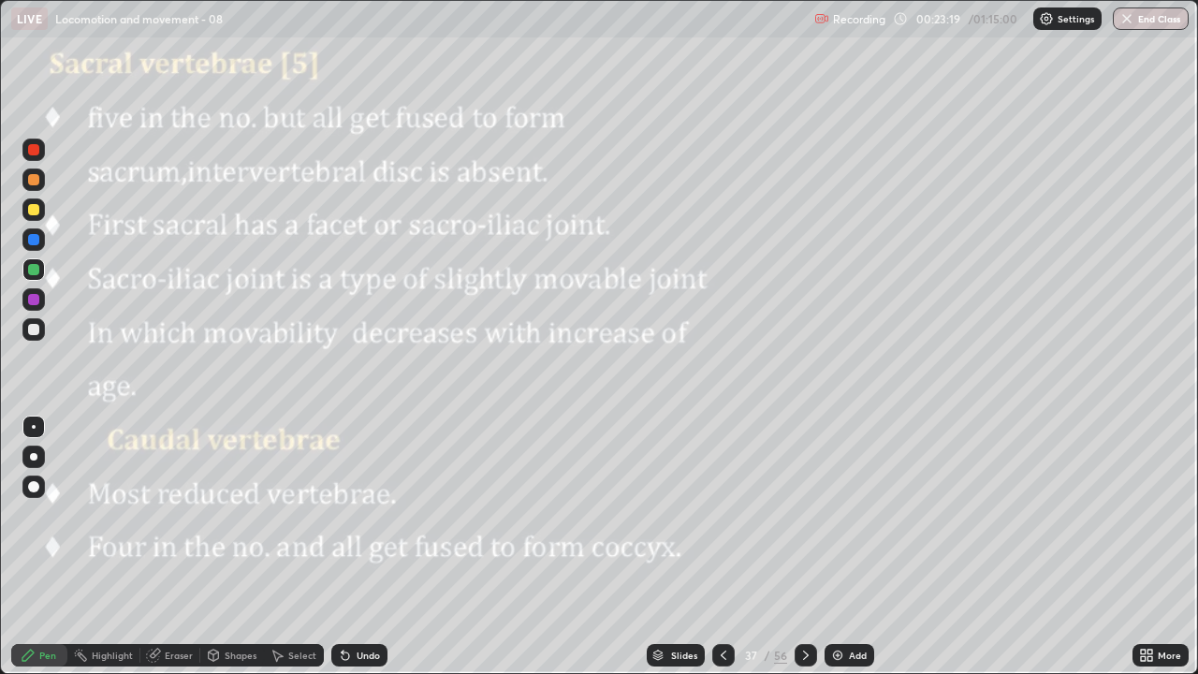
click at [34, 457] on div at bounding box center [33, 456] width 7 height 7
click at [34, 183] on div at bounding box center [33, 179] width 11 height 11
click at [40, 424] on div at bounding box center [33, 427] width 22 height 22
click at [38, 157] on div at bounding box center [33, 150] width 22 height 22
click at [32, 300] on div at bounding box center [33, 299] width 11 height 11
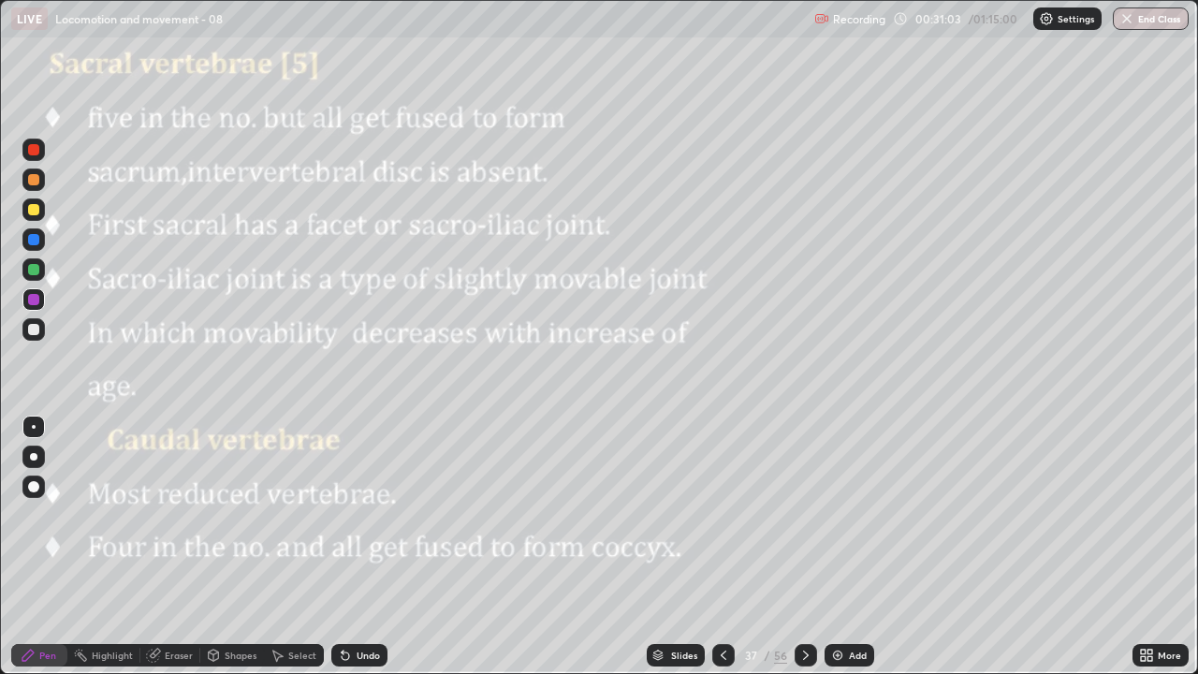
click at [803, 547] on icon at bounding box center [806, 655] width 6 height 9
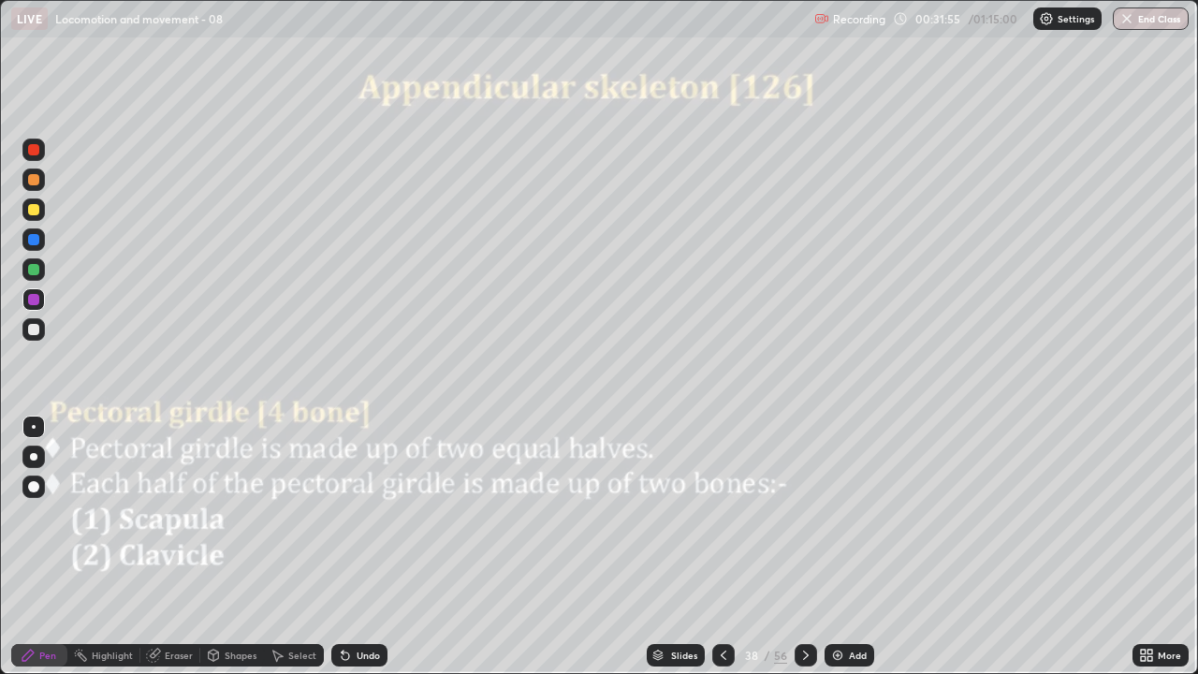
click at [36, 152] on div at bounding box center [33, 149] width 11 height 11
click at [37, 244] on div at bounding box center [33, 239] width 11 height 11
click at [348, 547] on icon at bounding box center [345, 655] width 15 height 15
click at [40, 299] on div at bounding box center [33, 299] width 22 height 22
click at [803, 547] on icon at bounding box center [805, 655] width 15 height 15
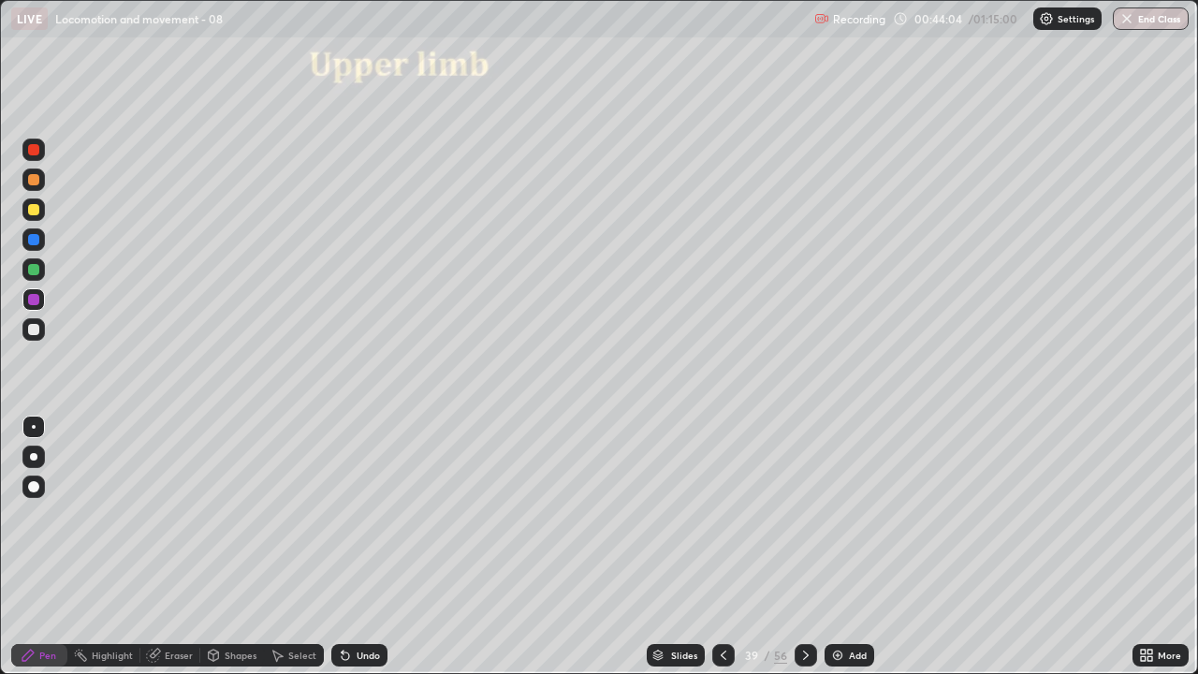
click at [723, 547] on icon at bounding box center [723, 655] width 15 height 15
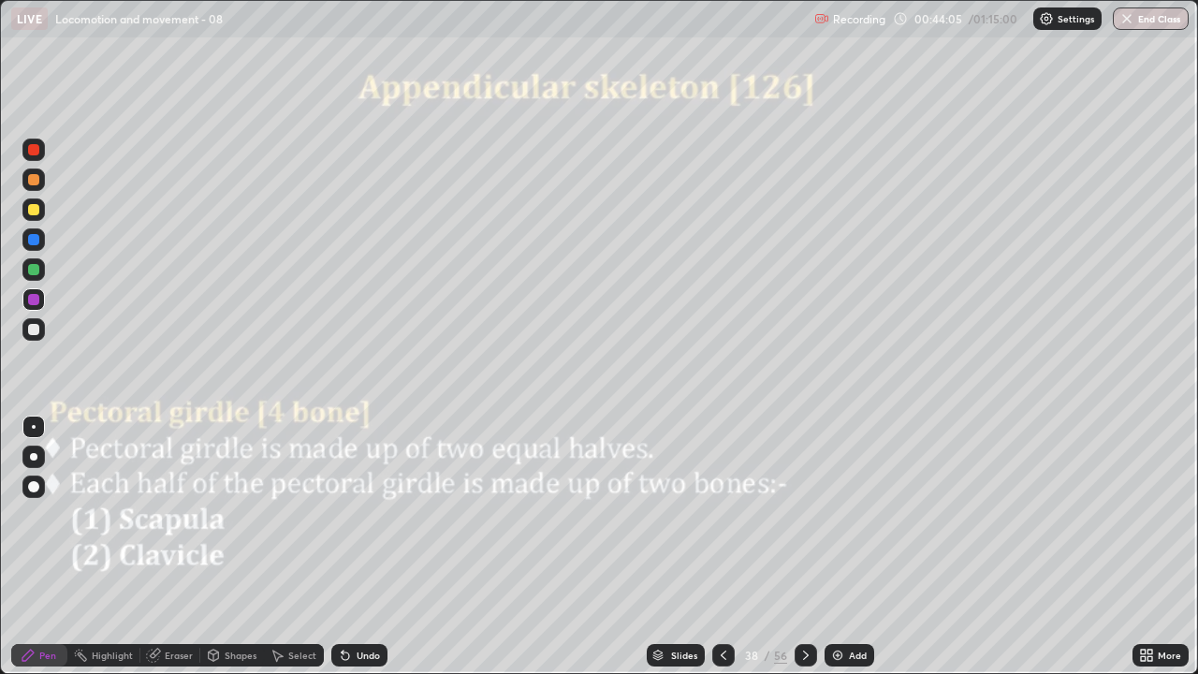
click at [849, 547] on div "Add" at bounding box center [858, 655] width 18 height 9
click at [41, 490] on div at bounding box center [33, 487] width 22 height 22
click at [34, 151] on div at bounding box center [33, 149] width 11 height 11
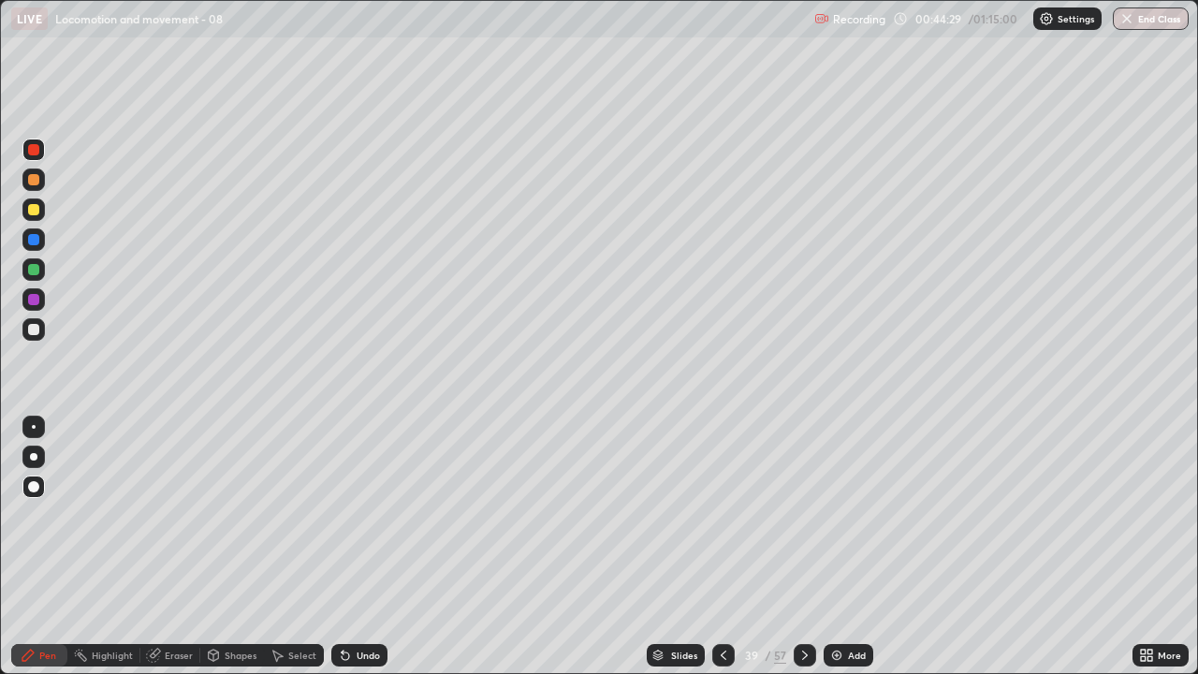
click at [182, 547] on div "Eraser" at bounding box center [179, 655] width 28 height 9
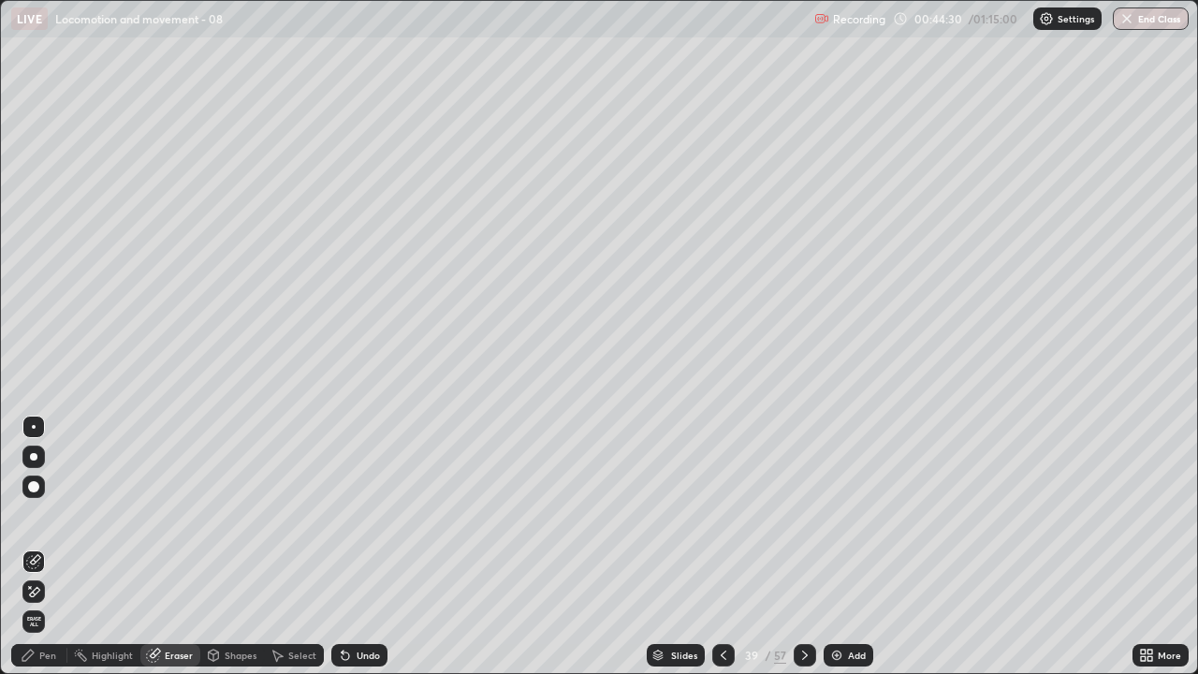
click at [38, 547] on icon at bounding box center [33, 561] width 15 height 15
click at [48, 547] on div "Pen" at bounding box center [47, 655] width 17 height 9
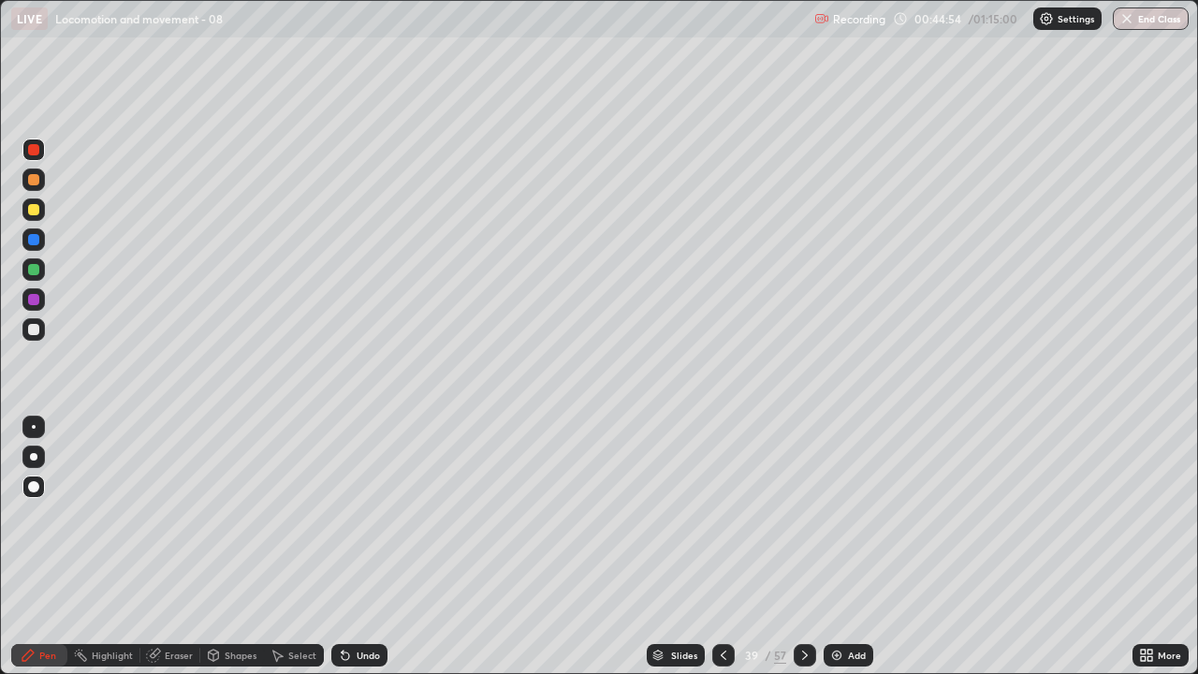
click at [43, 429] on div at bounding box center [33, 427] width 22 height 22
click at [40, 331] on div at bounding box center [33, 329] width 22 height 22
click at [182, 547] on div "Eraser" at bounding box center [179, 655] width 28 height 9
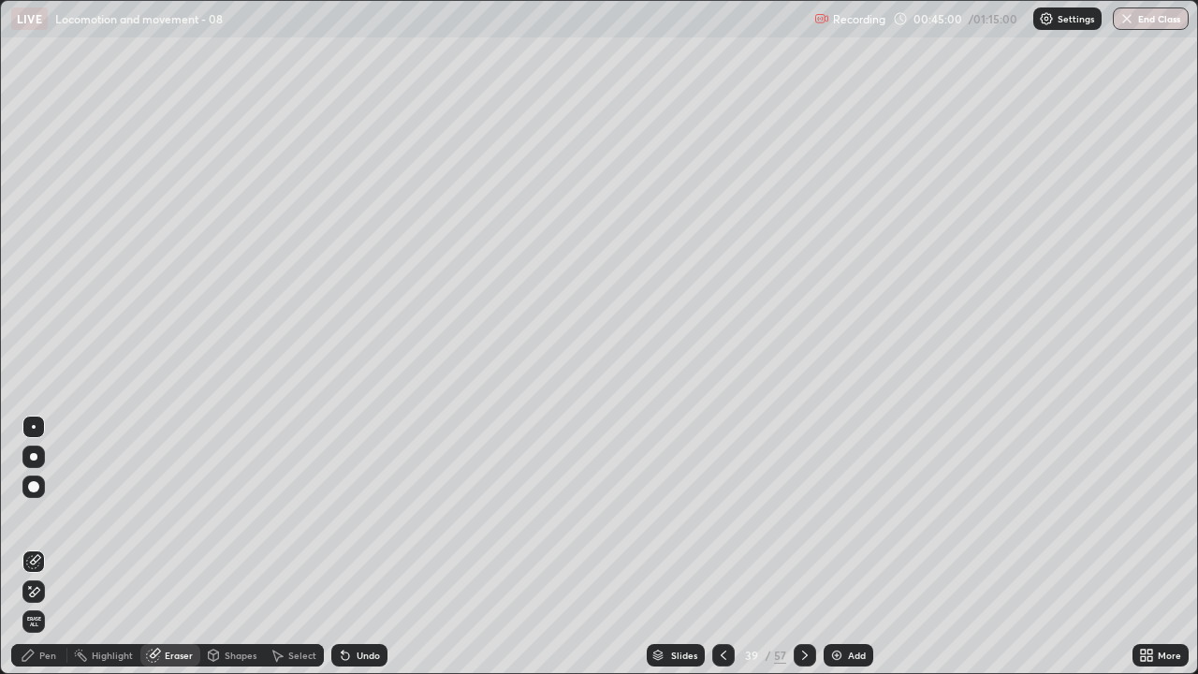
click at [41, 490] on div at bounding box center [33, 487] width 22 height 22
click at [169, 547] on div "Eraser" at bounding box center [170, 655] width 60 height 22
click at [37, 547] on icon at bounding box center [33, 561] width 15 height 15
click at [47, 547] on div "Pen" at bounding box center [47, 655] width 17 height 9
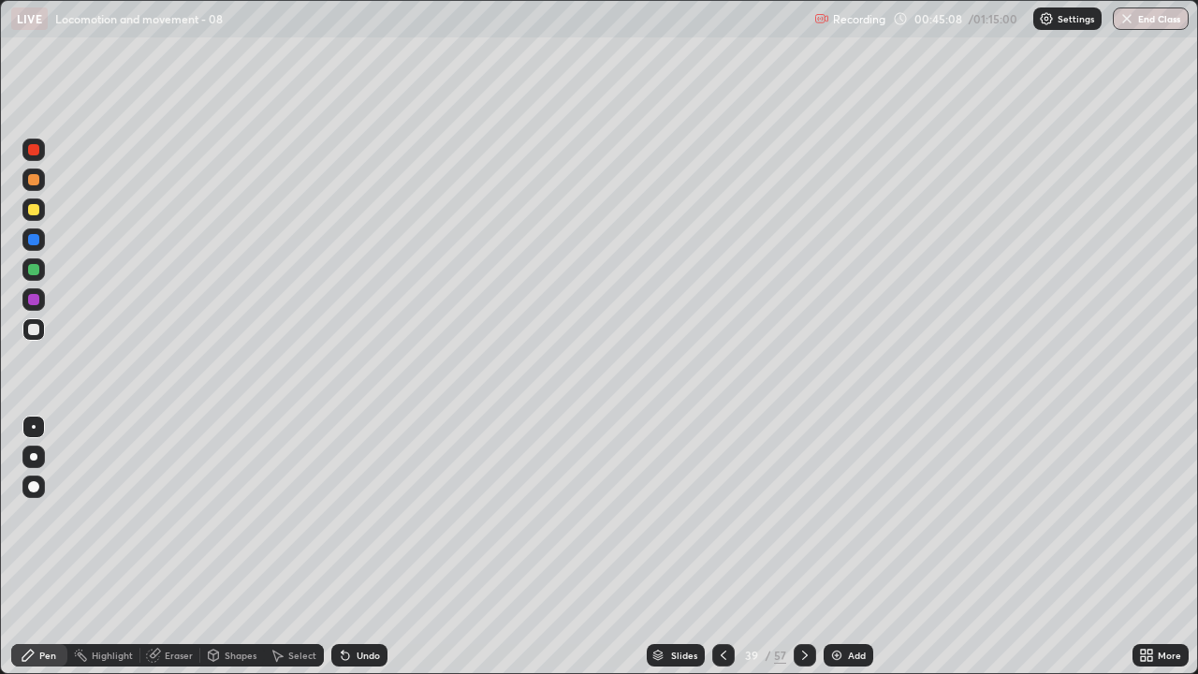
click at [38, 154] on div at bounding box center [33, 150] width 22 height 22
click at [37, 489] on div at bounding box center [33, 486] width 11 height 11
click at [34, 427] on div at bounding box center [34, 427] width 4 height 4
click at [44, 330] on div at bounding box center [33, 329] width 22 height 22
click at [38, 331] on div at bounding box center [33, 329] width 11 height 11
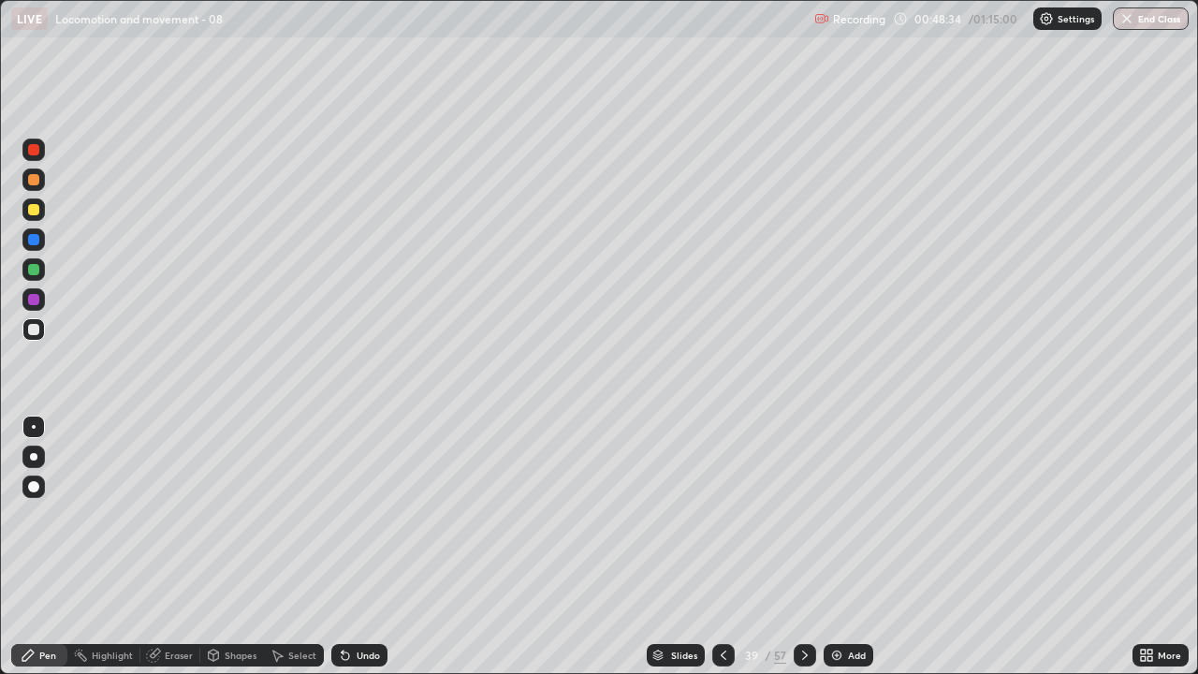
click at [285, 547] on div "Select" at bounding box center [294, 655] width 60 height 22
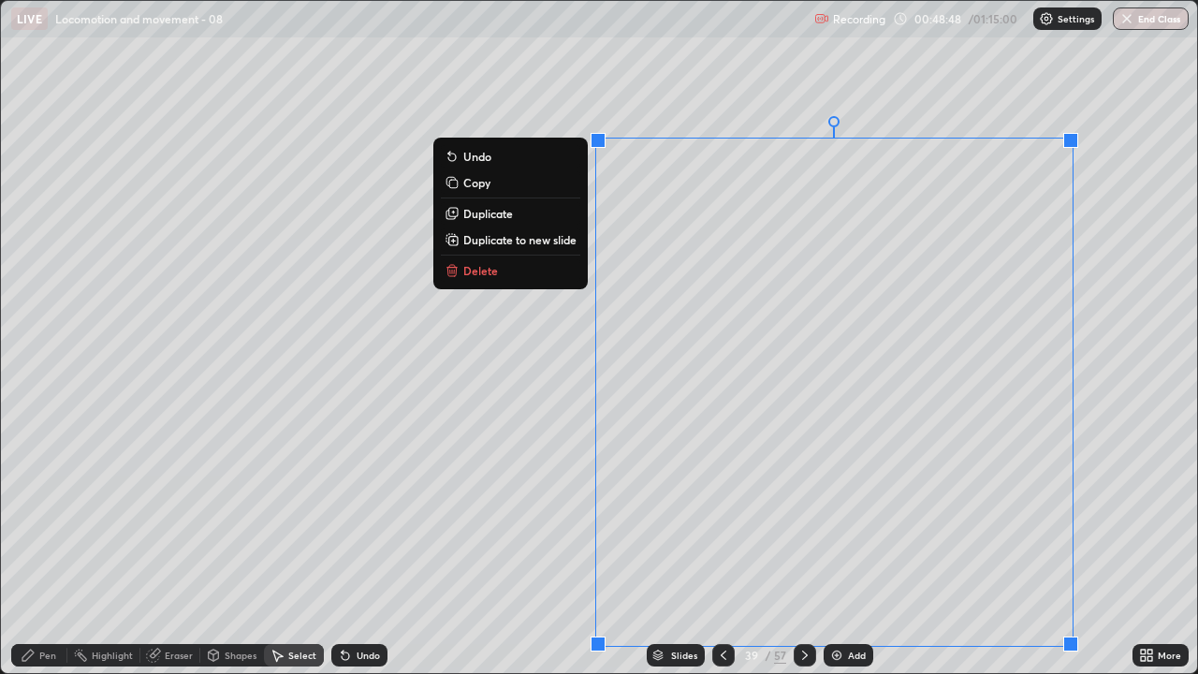
click at [497, 514] on div "0 ° Undo Copy Duplicate Duplicate to new slide Delete" at bounding box center [599, 337] width 1196 height 672
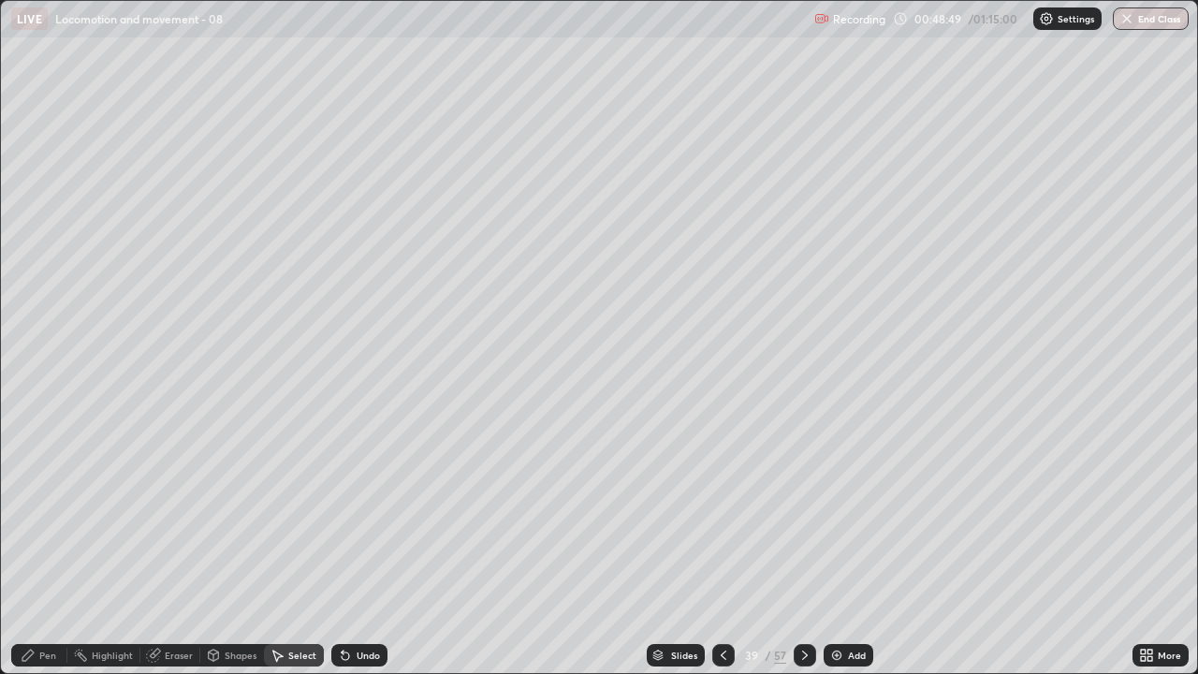
click at [58, 547] on div "Pen" at bounding box center [39, 655] width 56 height 22
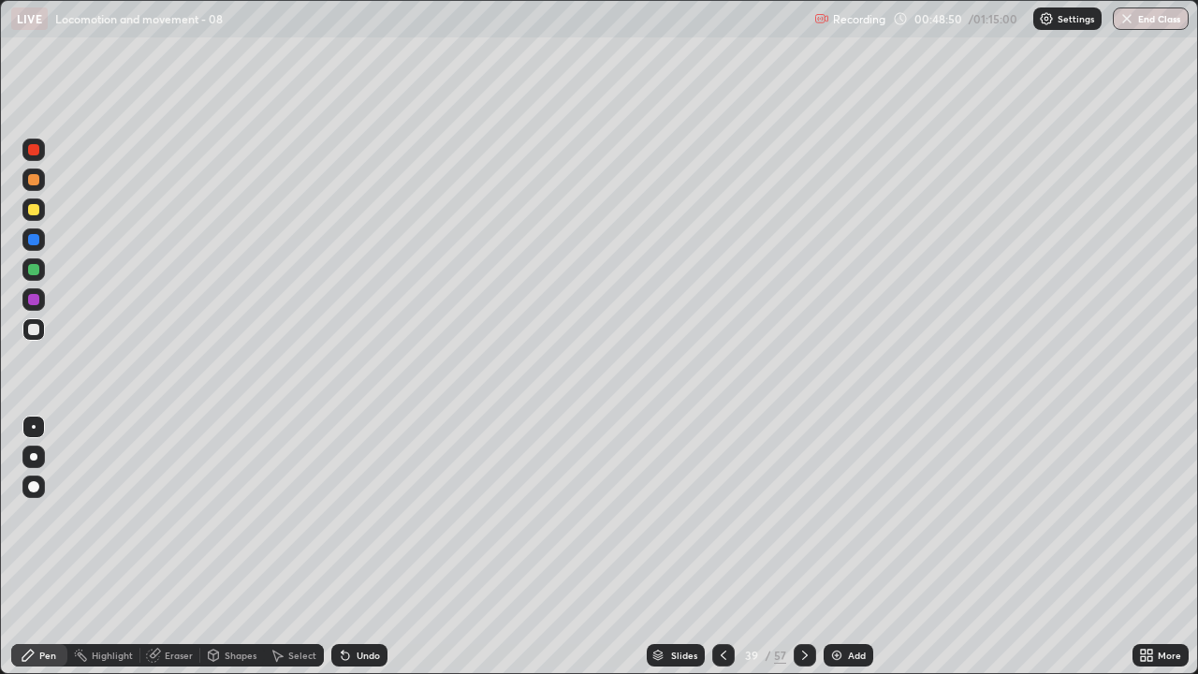
click at [44, 491] on div at bounding box center [33, 487] width 22 height 22
click at [35, 152] on div at bounding box center [33, 149] width 11 height 11
click at [43, 302] on div at bounding box center [33, 299] width 22 height 22
click at [40, 427] on div at bounding box center [33, 427] width 22 height 22
click at [40, 331] on div at bounding box center [33, 329] width 22 height 22
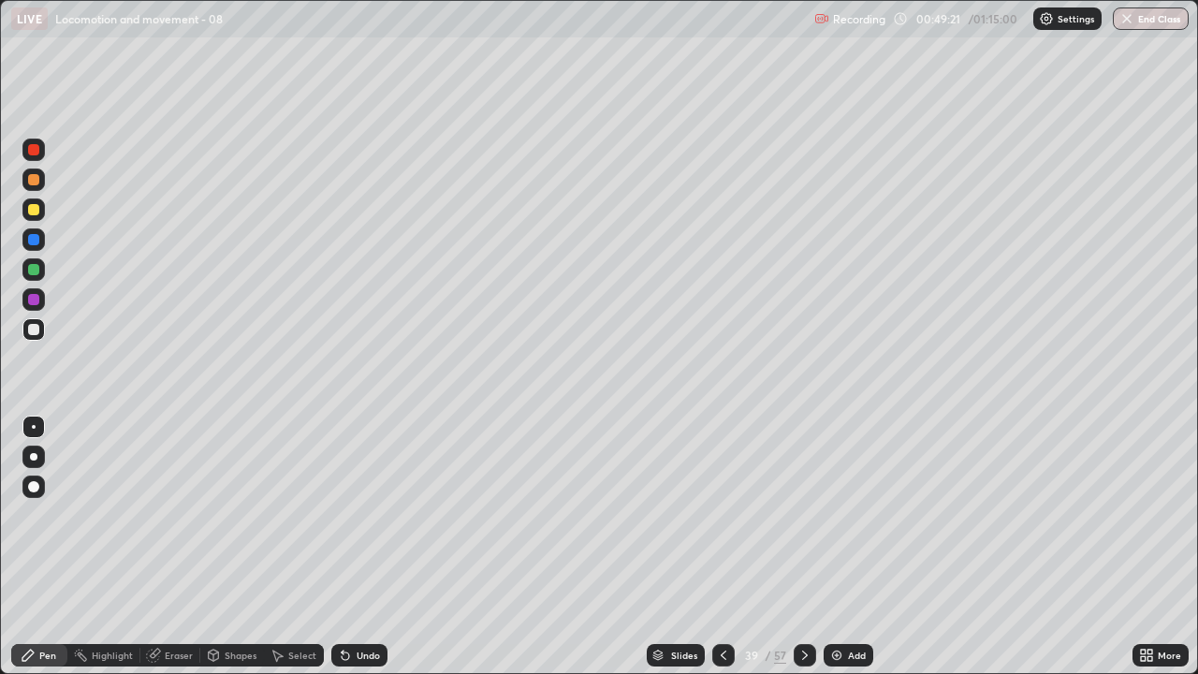
click at [364, 547] on div "Undo" at bounding box center [368, 655] width 23 height 9
click at [359, 547] on div "Undo" at bounding box center [359, 655] width 56 height 22
click at [366, 547] on div "Undo" at bounding box center [368, 655] width 23 height 9
click at [368, 547] on div "Undo" at bounding box center [368, 655] width 23 height 9
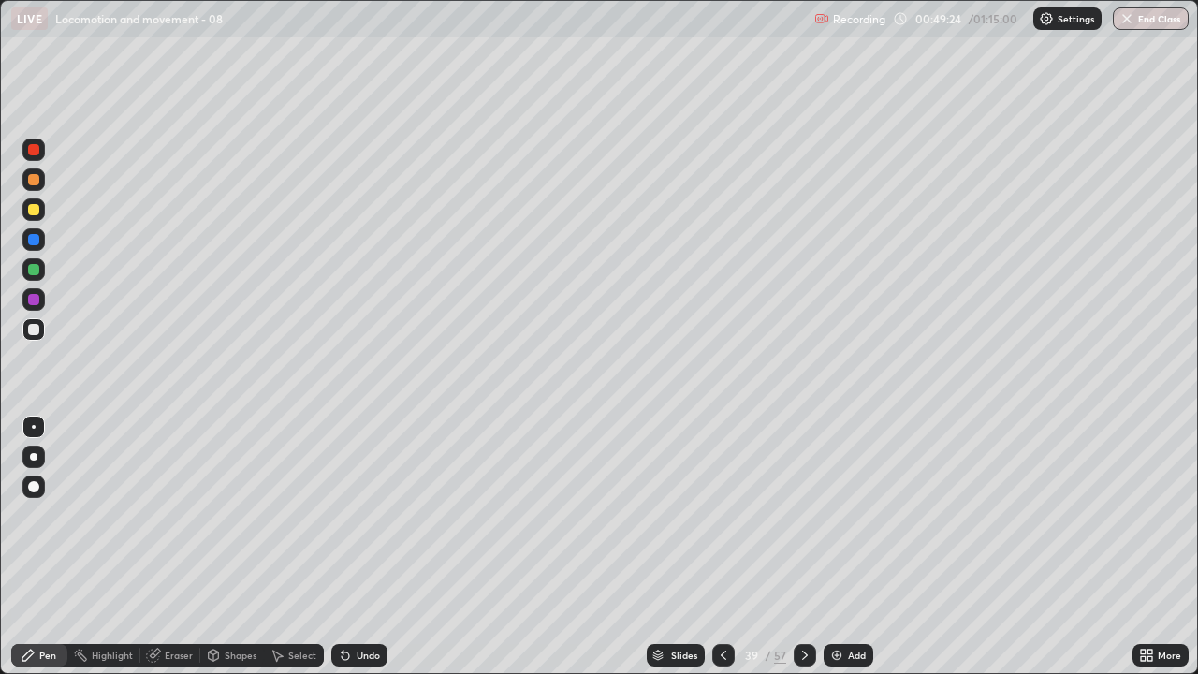
click at [1143, 547] on icon at bounding box center [1143, 652] width 5 height 5
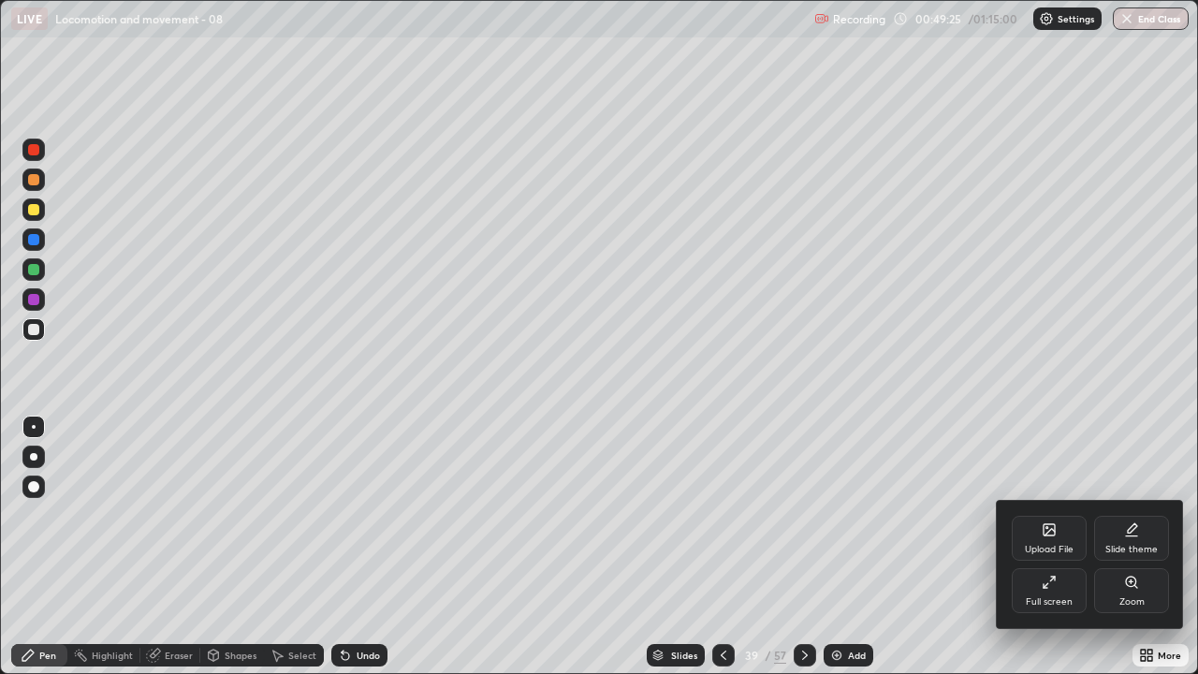
click at [1043, 547] on div "Full screen" at bounding box center [1049, 590] width 75 height 45
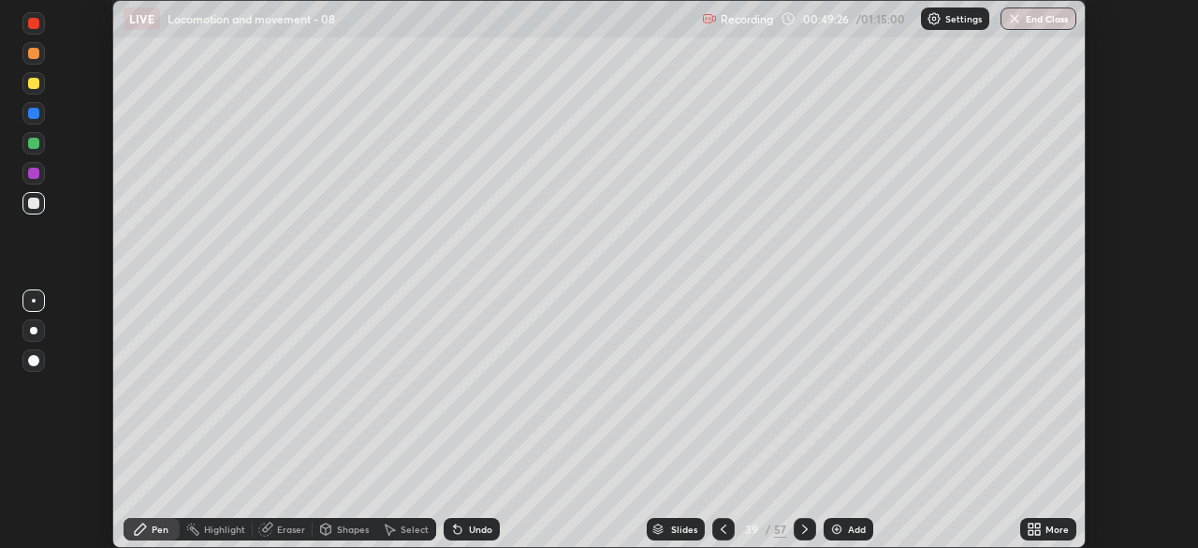
scroll to position [93061, 92410]
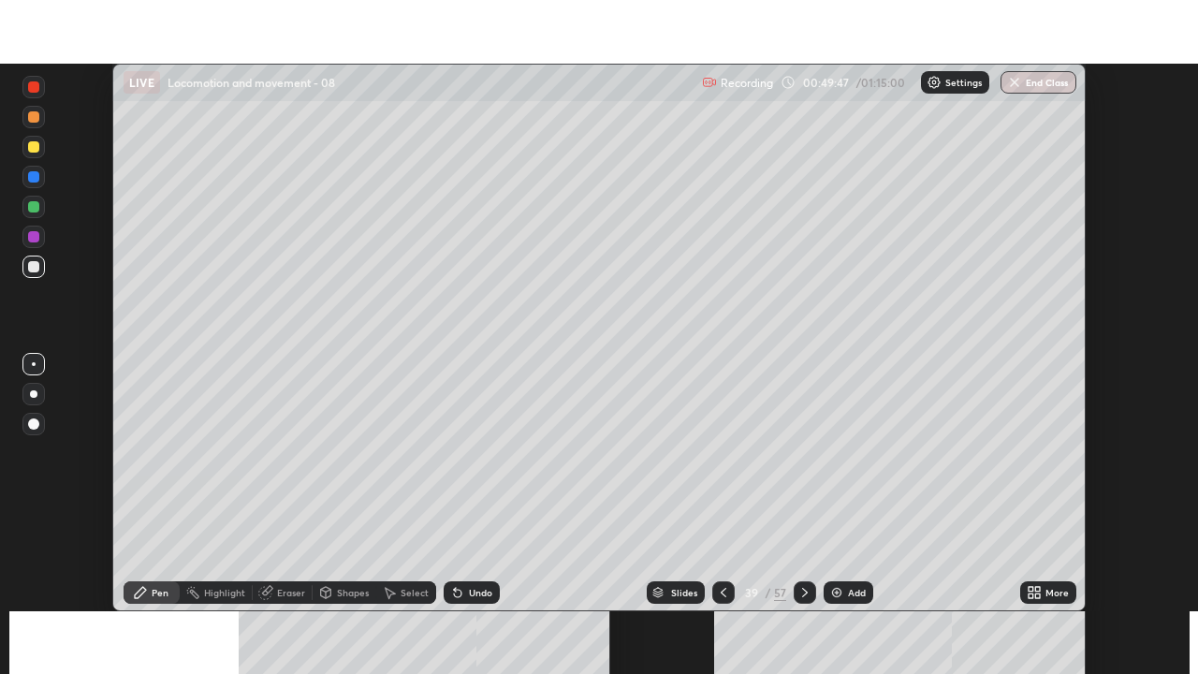
scroll to position [548, 1198]
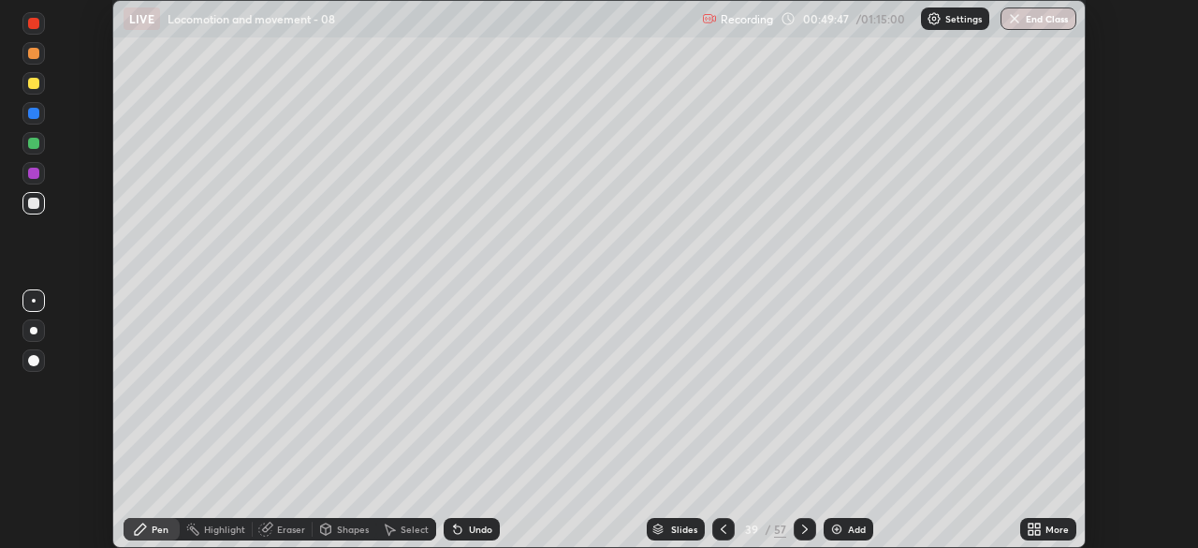
click at [1031, 525] on icon at bounding box center [1031, 525] width 5 height 5
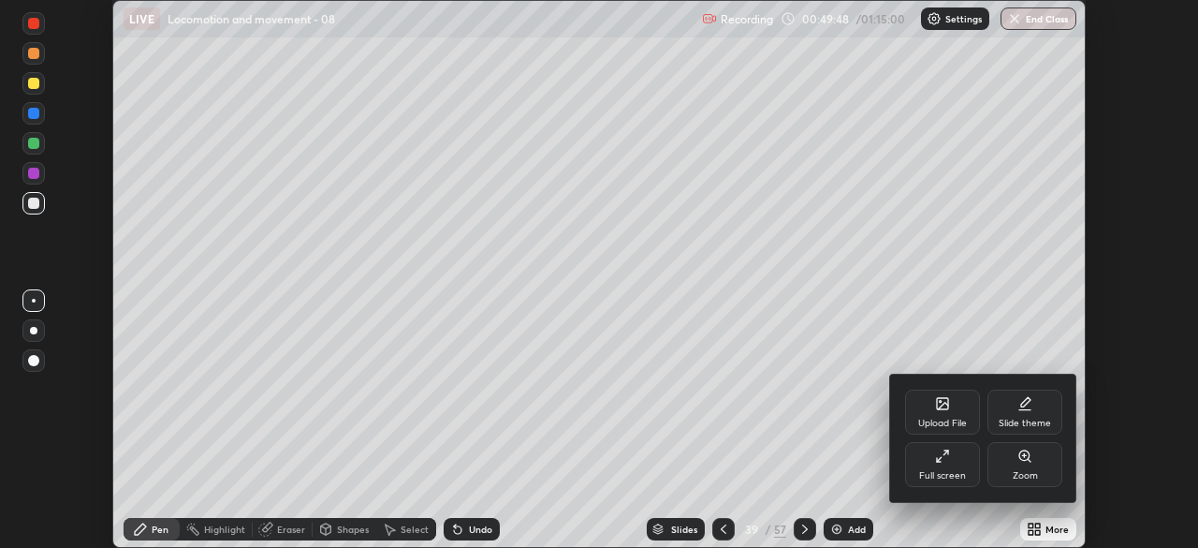
click at [949, 475] on div "Full screen" at bounding box center [942, 475] width 47 height 9
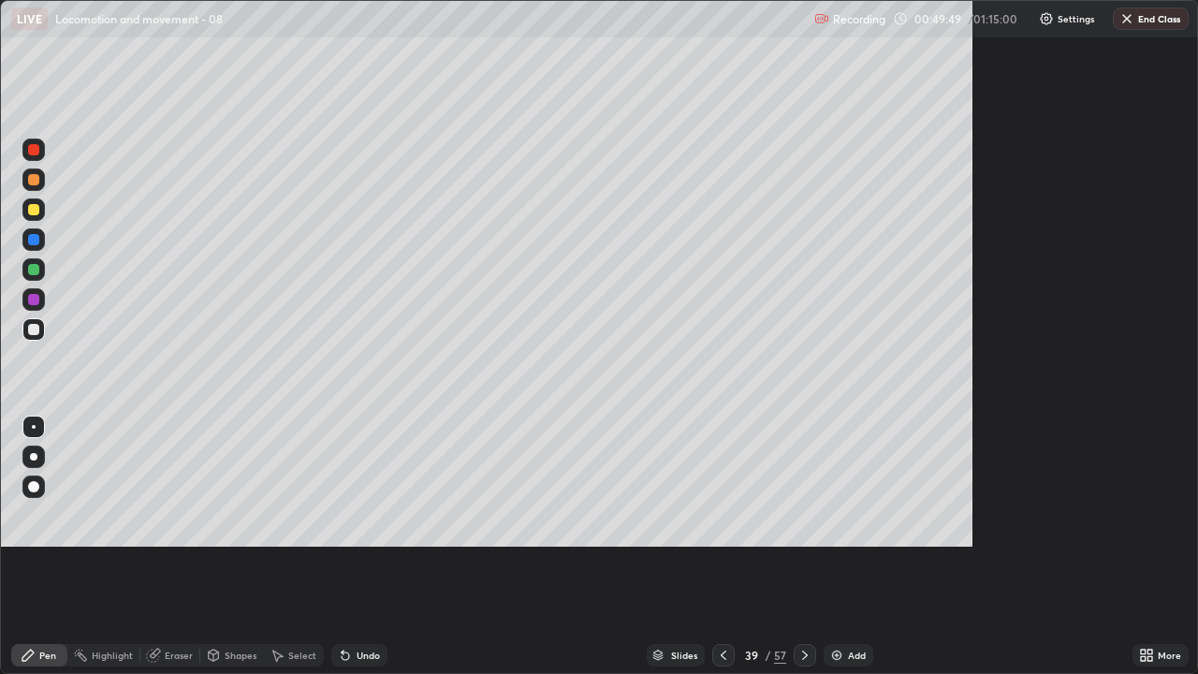
scroll to position [674, 1198]
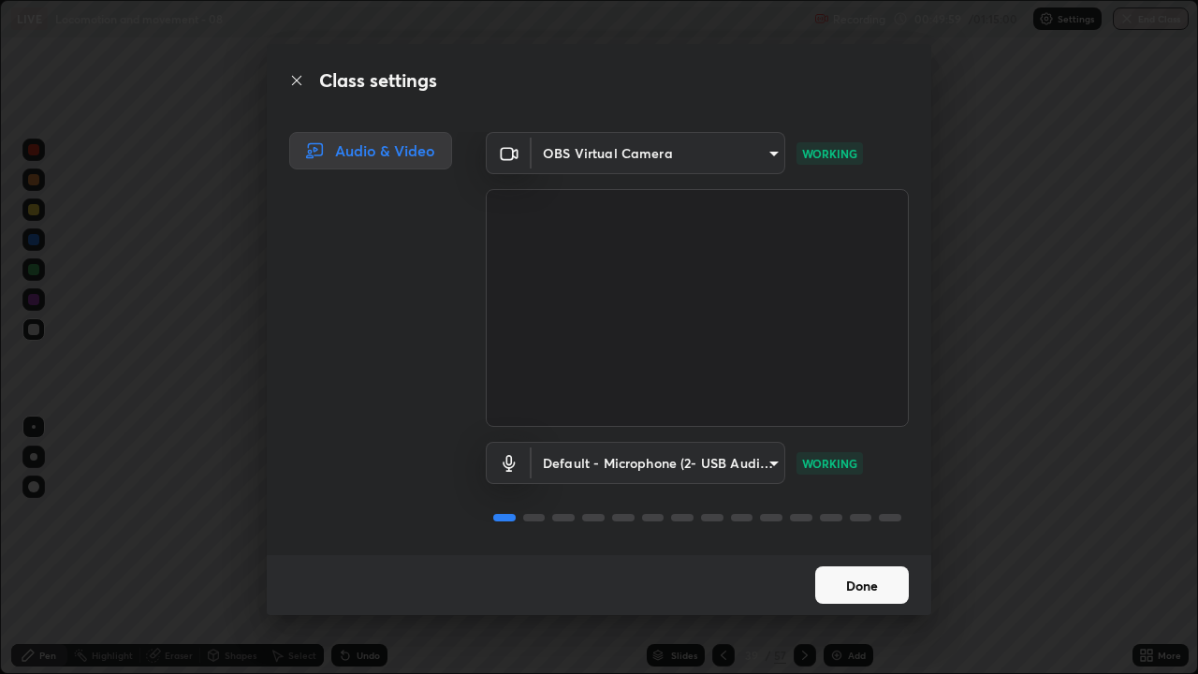
click at [835, 547] on button "Done" at bounding box center [862, 584] width 94 height 37
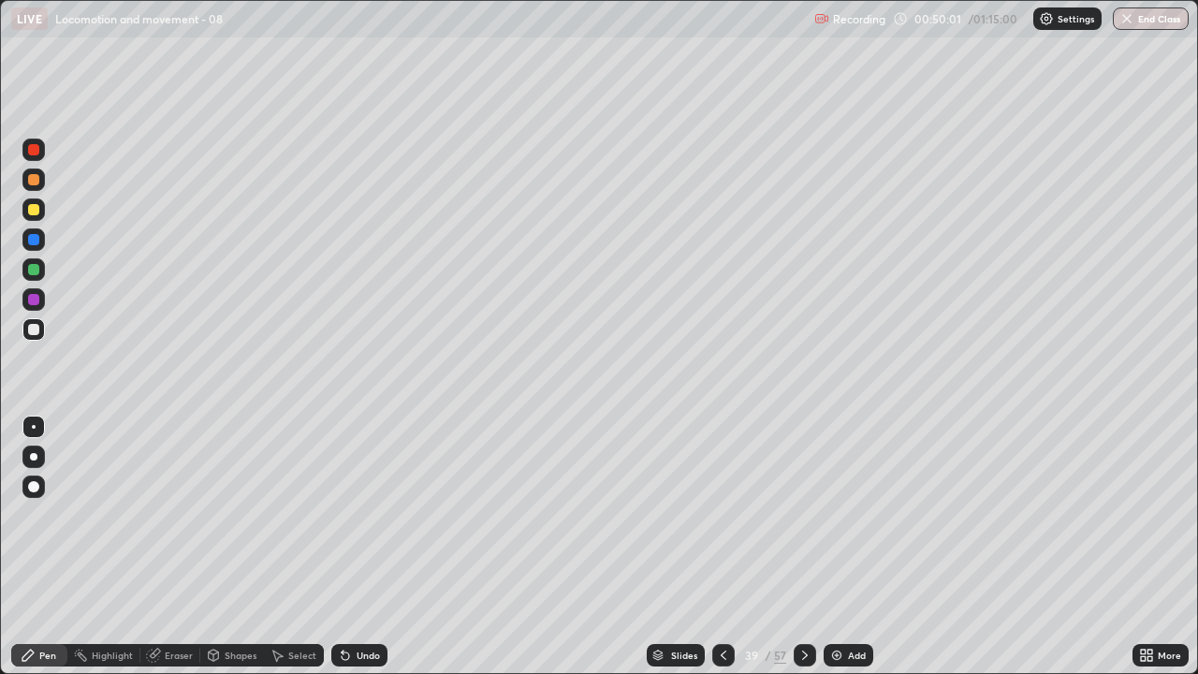
click at [171, 547] on div "Eraser" at bounding box center [179, 655] width 28 height 9
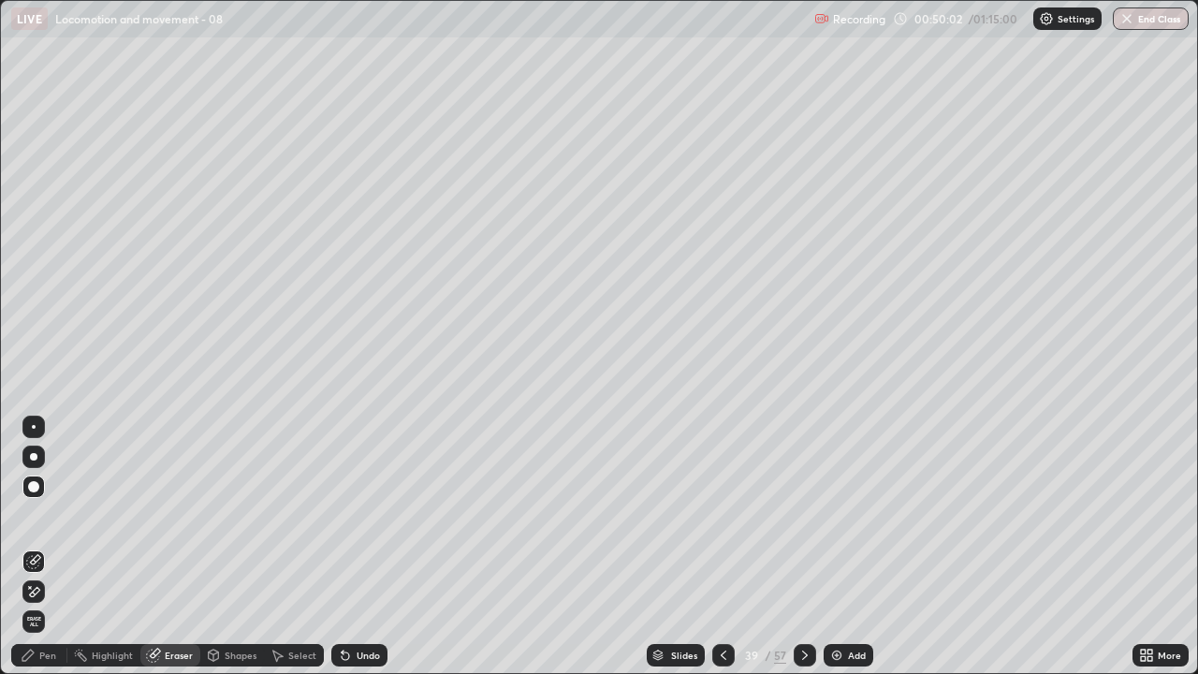
click at [36, 547] on icon at bounding box center [33, 592] width 15 height 16
click at [52, 547] on div "Pen" at bounding box center [47, 655] width 17 height 9
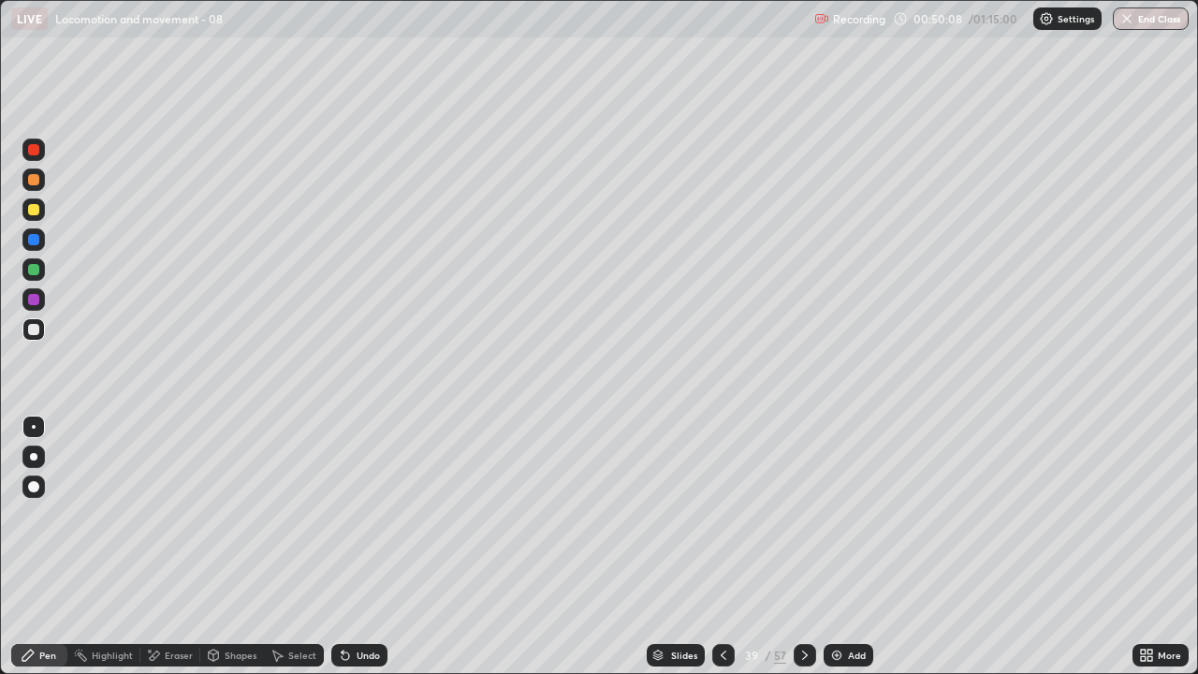
click at [40, 427] on div at bounding box center [33, 427] width 22 height 22
click at [35, 153] on div at bounding box center [33, 149] width 11 height 11
click at [37, 330] on div at bounding box center [33, 329] width 11 height 11
click at [34, 211] on div at bounding box center [33, 209] width 11 height 11
click at [40, 331] on div at bounding box center [33, 329] width 22 height 22
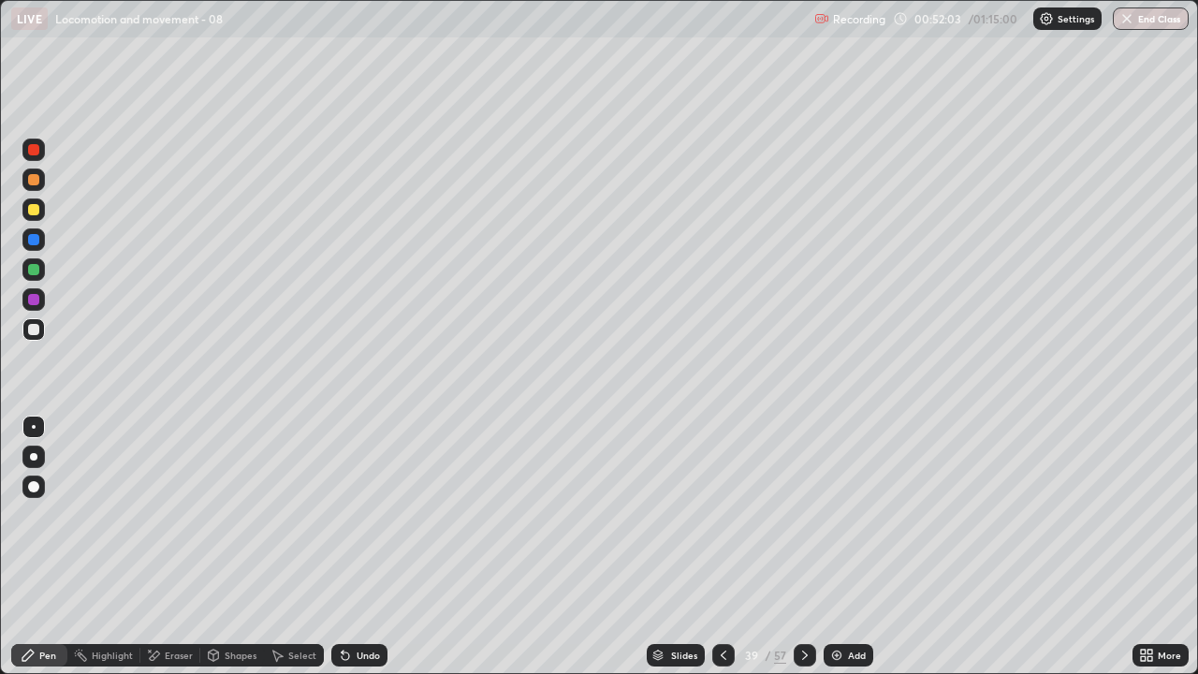
click at [34, 242] on div at bounding box center [33, 239] width 11 height 11
click at [35, 330] on div at bounding box center [33, 329] width 11 height 11
click at [34, 330] on div at bounding box center [33, 329] width 11 height 11
click at [342, 547] on icon at bounding box center [343, 652] width 2 height 2
click at [38, 303] on div at bounding box center [33, 299] width 22 height 22
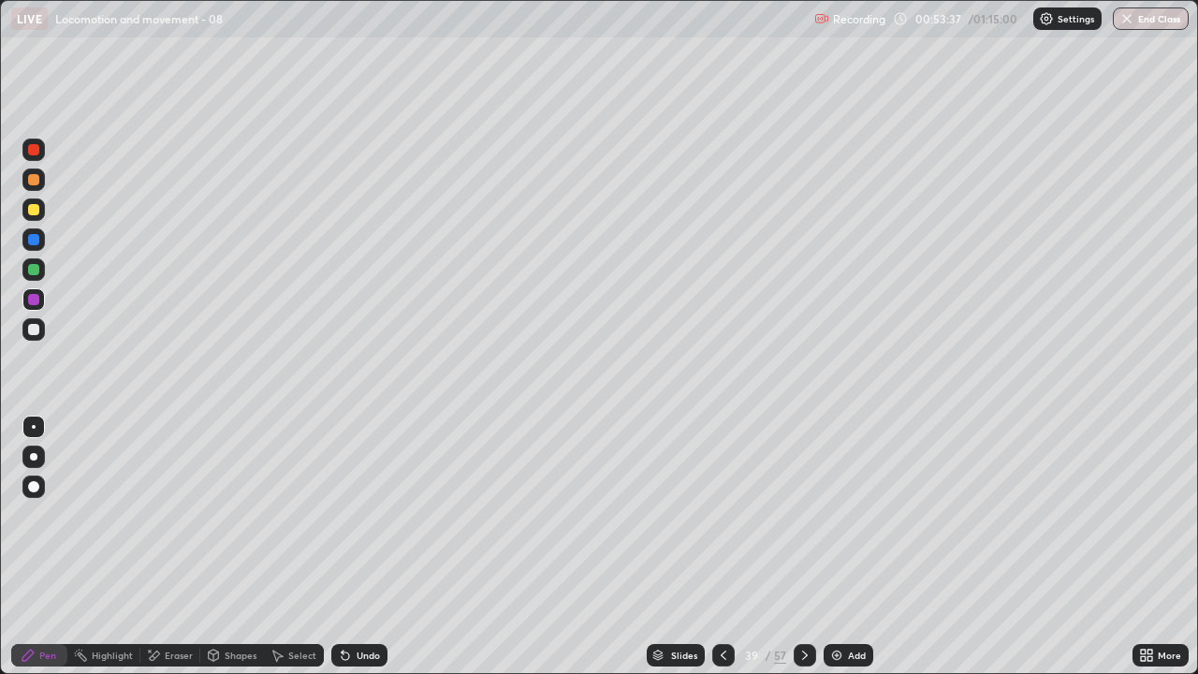
click at [37, 304] on div at bounding box center [33, 299] width 22 height 22
click at [34, 303] on div at bounding box center [33, 299] width 11 height 11
click at [36, 332] on div at bounding box center [33, 329] width 11 height 11
click at [37, 330] on div at bounding box center [33, 329] width 11 height 11
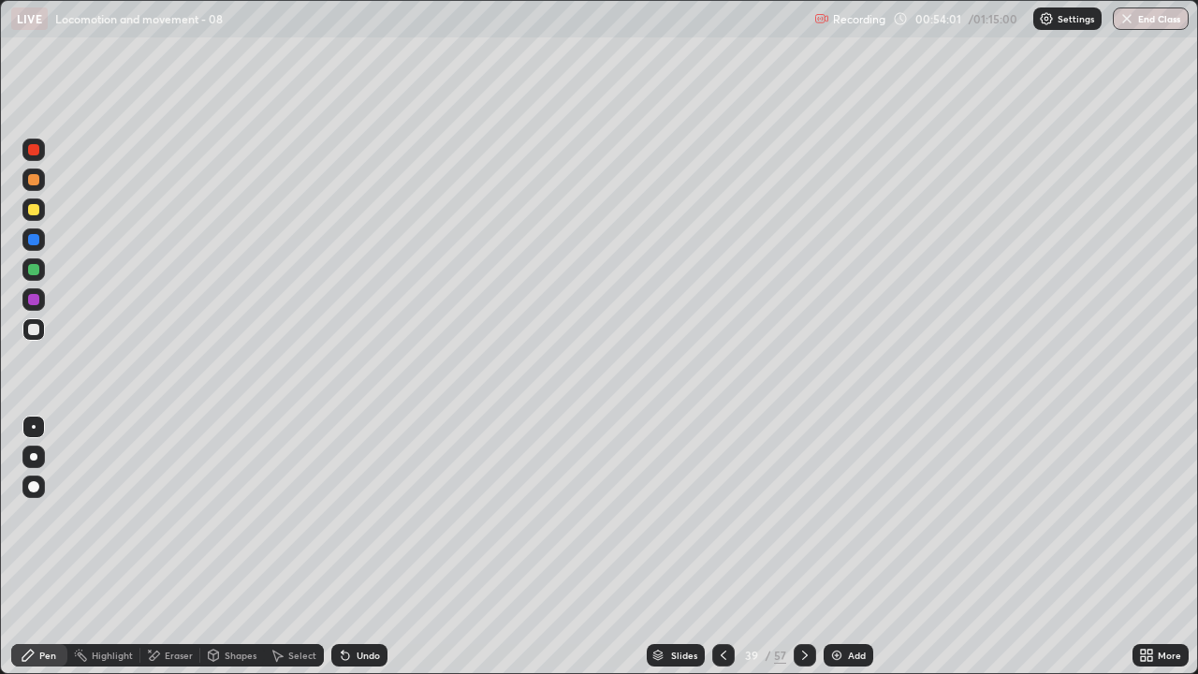
click at [376, 547] on div "Undo" at bounding box center [368, 655] width 23 height 9
click at [369, 547] on div "Undo" at bounding box center [368, 655] width 23 height 9
click at [365, 547] on div "Undo" at bounding box center [368, 655] width 23 height 9
click at [367, 547] on div "Undo" at bounding box center [368, 655] width 23 height 9
click at [365, 547] on div "Undo" at bounding box center [368, 655] width 23 height 9
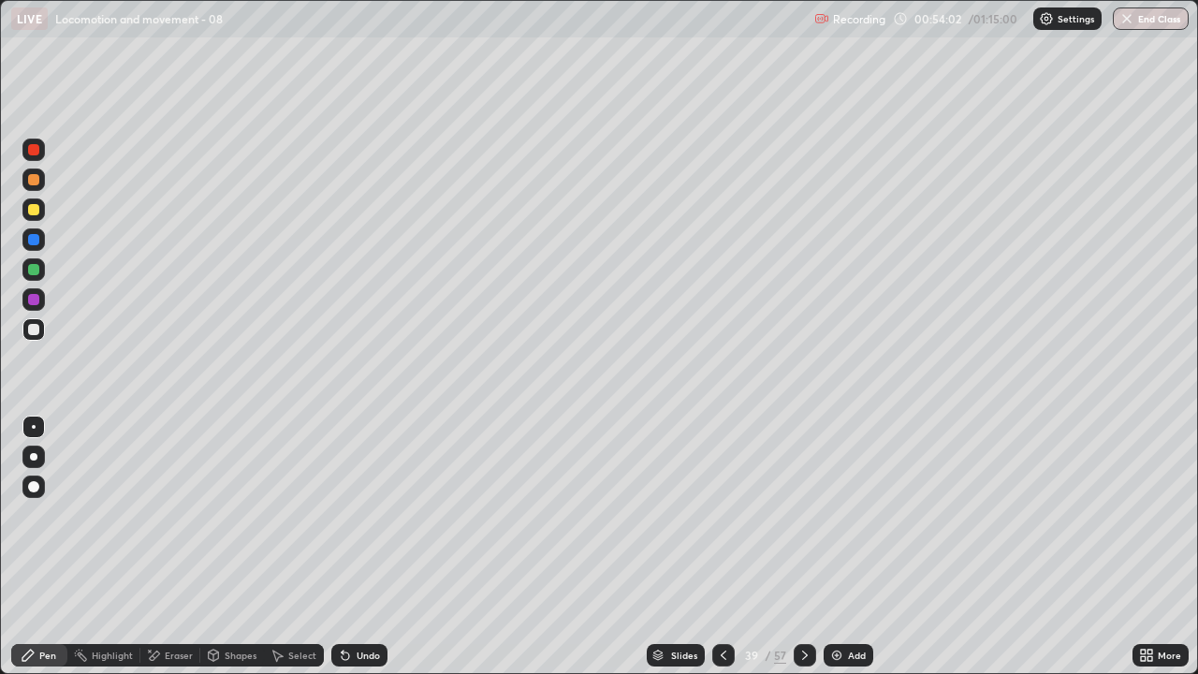
click at [372, 547] on div "Undo" at bounding box center [368, 655] width 23 height 9
click at [344, 547] on icon at bounding box center [345, 655] width 7 height 7
click at [37, 183] on div at bounding box center [33, 179] width 11 height 11
click at [40, 330] on div at bounding box center [33, 329] width 22 height 22
click at [40, 178] on div at bounding box center [33, 179] width 22 height 22
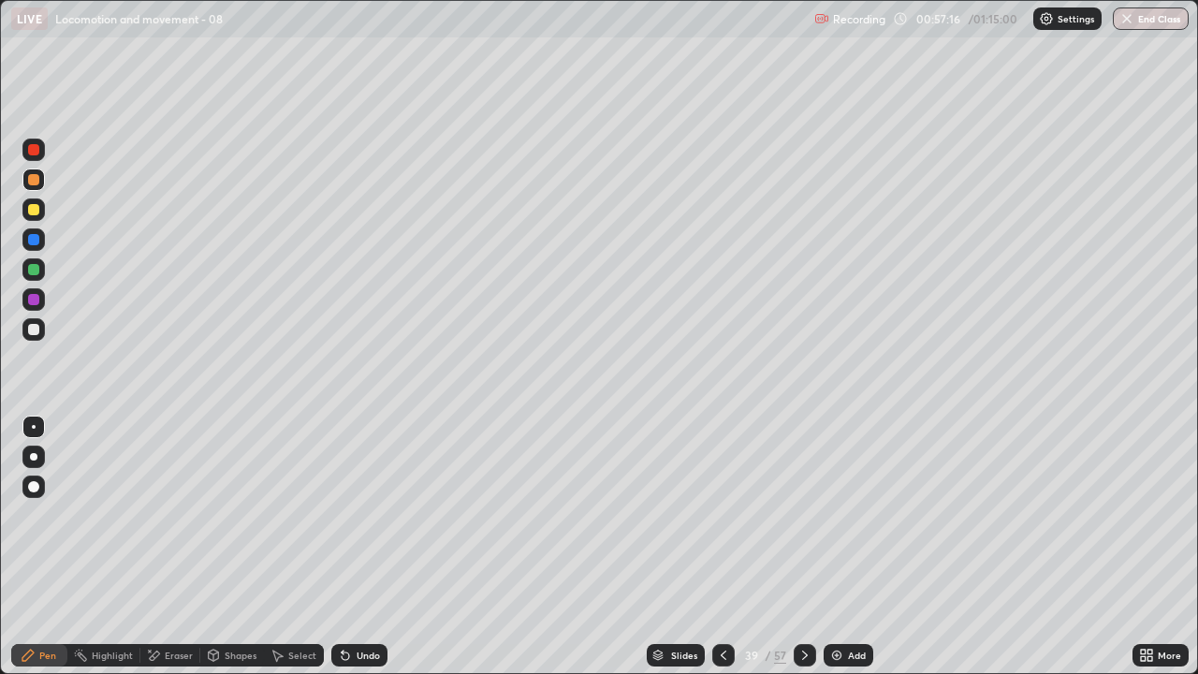
click at [35, 487] on div at bounding box center [33, 486] width 11 height 11
click at [44, 430] on div at bounding box center [33, 427] width 22 height 22
click at [33, 332] on div at bounding box center [33, 329] width 11 height 11
click at [35, 331] on div at bounding box center [33, 329] width 11 height 11
click at [36, 331] on div at bounding box center [33, 329] width 11 height 11
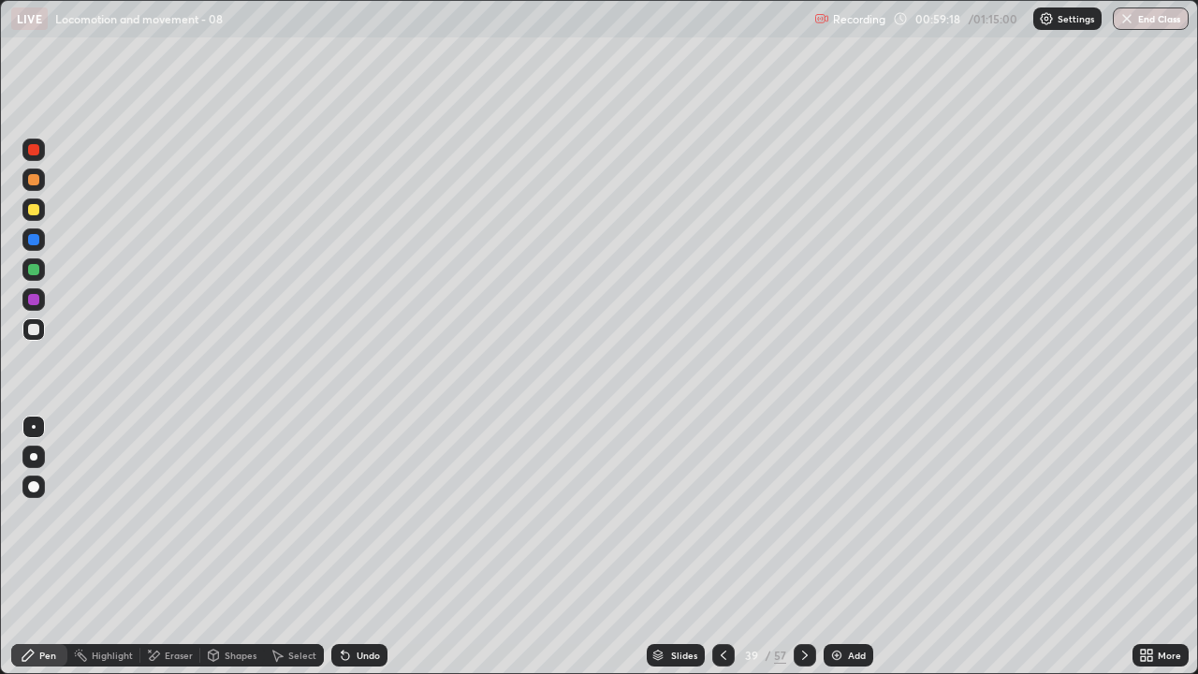
click at [841, 547] on img at bounding box center [836, 655] width 15 height 15
click at [37, 153] on div at bounding box center [33, 149] width 11 height 11
click at [40, 330] on div at bounding box center [33, 329] width 22 height 22
click at [37, 213] on div at bounding box center [33, 209] width 11 height 11
click at [35, 330] on div at bounding box center [33, 329] width 11 height 11
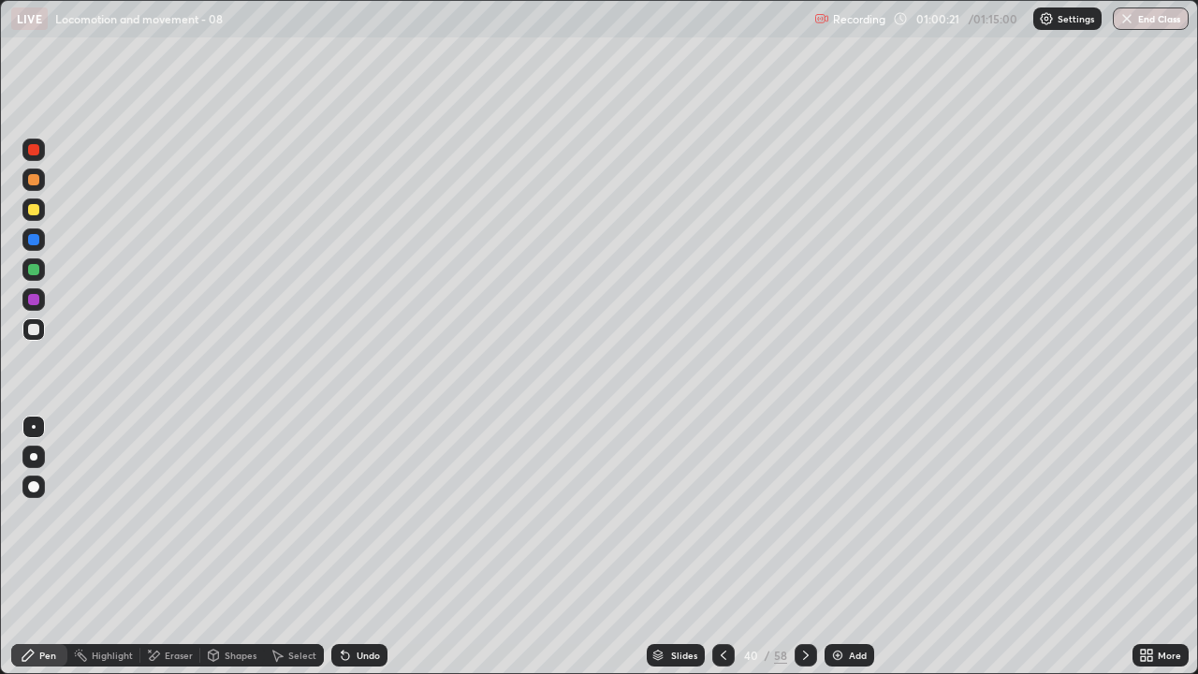
click at [43, 300] on div at bounding box center [33, 299] width 22 height 22
click at [182, 547] on div "Eraser" at bounding box center [170, 655] width 60 height 22
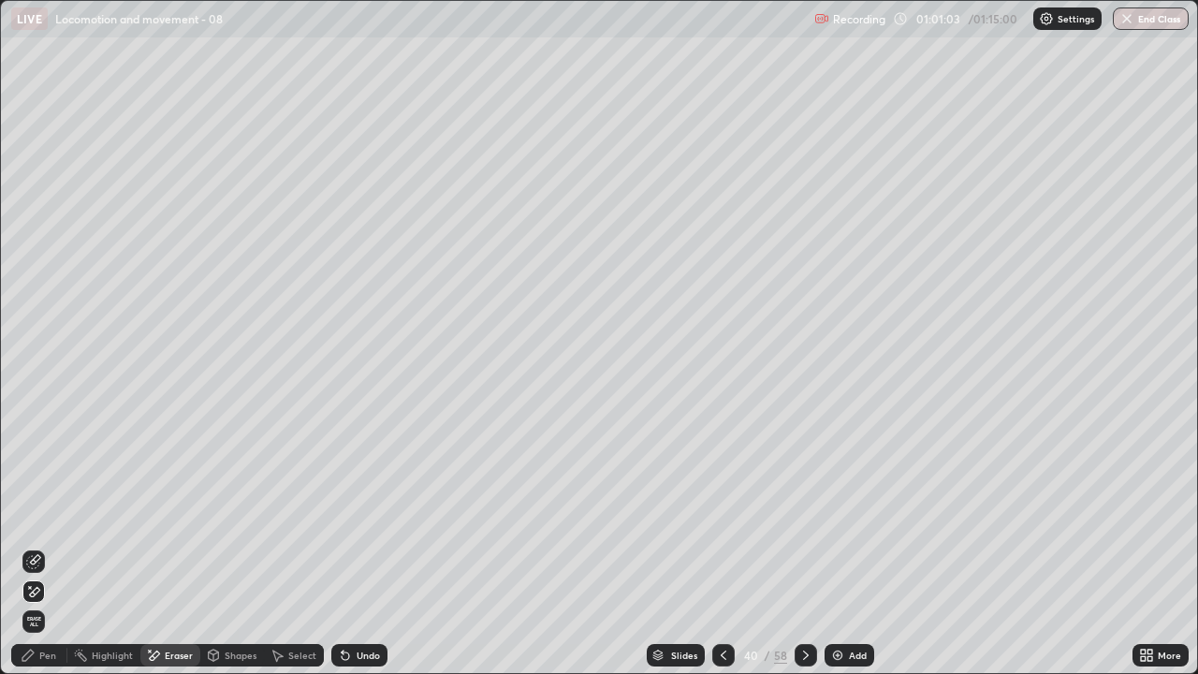
click at [44, 547] on div at bounding box center [33, 592] width 22 height 30
click at [57, 547] on div "Pen" at bounding box center [39, 655] width 56 height 22
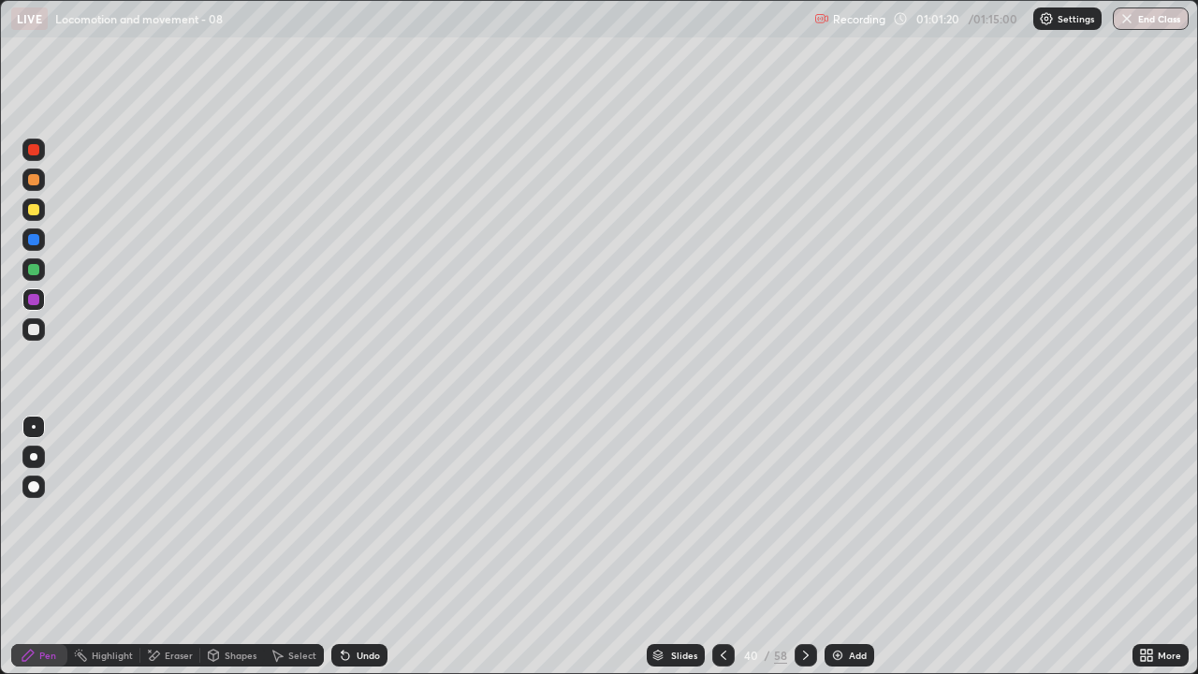
click at [33, 486] on div at bounding box center [33, 486] width 11 height 11
click at [31, 301] on div at bounding box center [33, 299] width 11 height 11
click at [168, 547] on div "Eraser" at bounding box center [179, 655] width 28 height 9
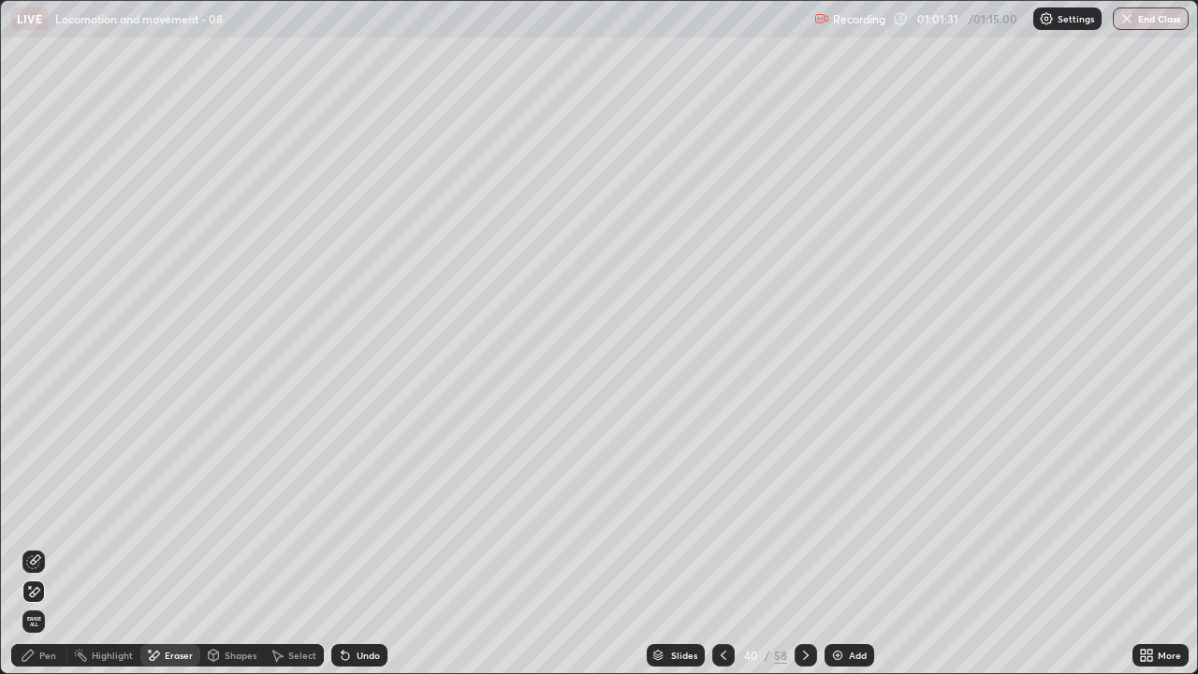
click at [37, 547] on icon at bounding box center [33, 561] width 15 height 15
click at [35, 547] on icon at bounding box center [28, 655] width 15 height 15
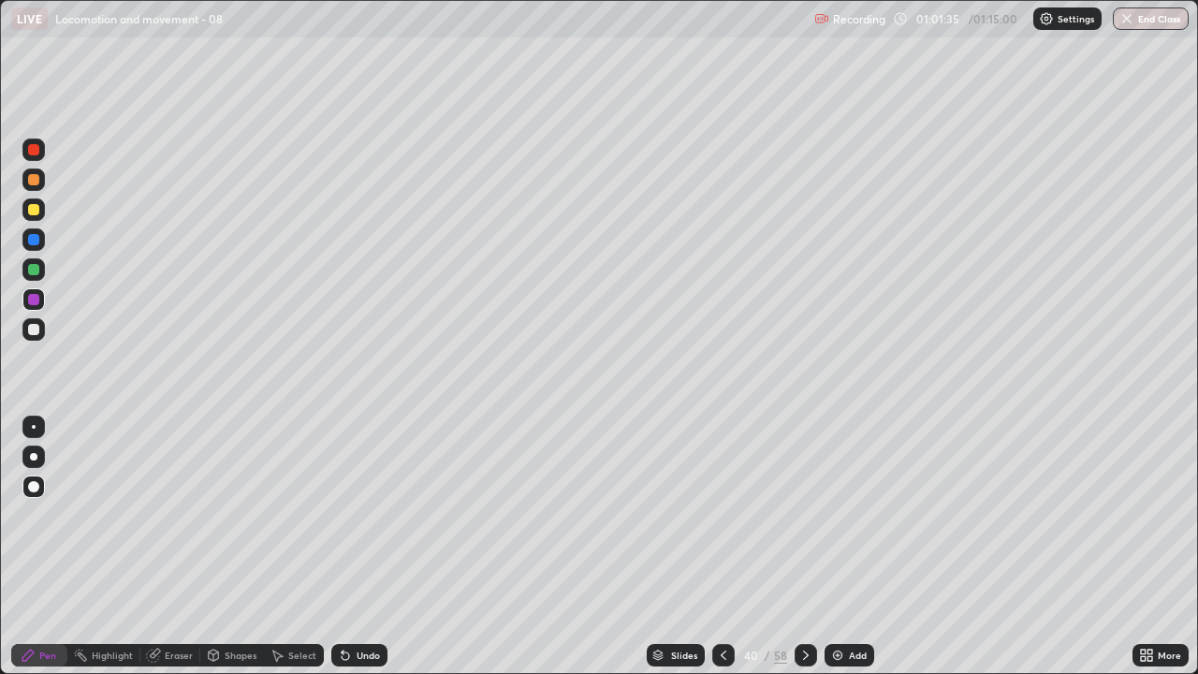
click at [34, 427] on div at bounding box center [34, 427] width 4 height 4
click at [30, 331] on div at bounding box center [33, 329] width 11 height 11
click at [805, 547] on icon at bounding box center [805, 655] width 15 height 15
click at [35, 491] on div at bounding box center [33, 486] width 11 height 11
click at [37, 154] on div at bounding box center [33, 149] width 11 height 11
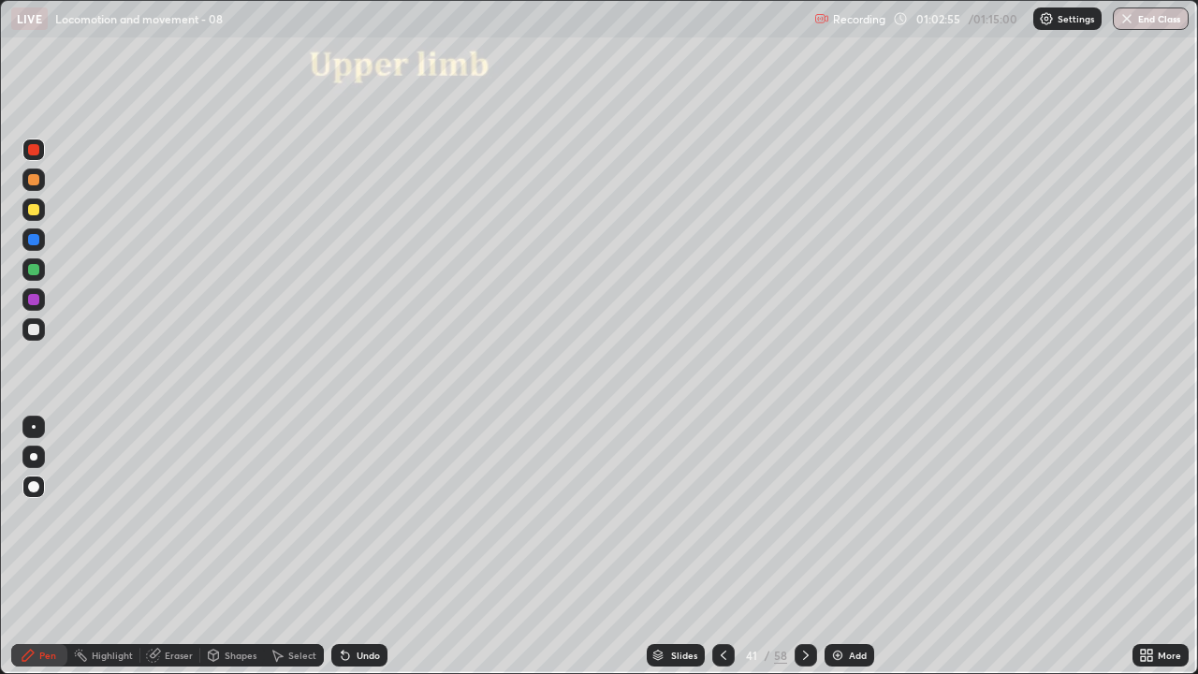
click at [35, 426] on div at bounding box center [34, 427] width 4 height 4
click at [38, 331] on div at bounding box center [33, 329] width 11 height 11
click at [33, 306] on div at bounding box center [33, 299] width 22 height 22
click at [1142, 27] on button "End Class" at bounding box center [1151, 18] width 76 height 22
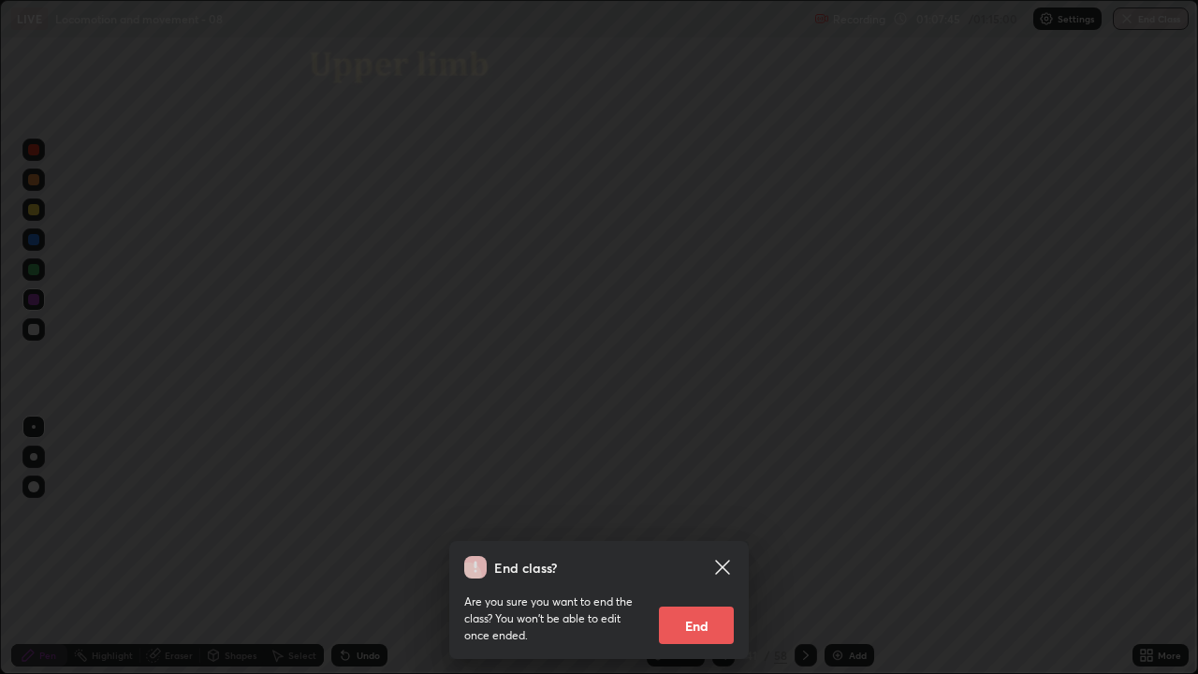
click at [703, 547] on button "End" at bounding box center [696, 625] width 75 height 37
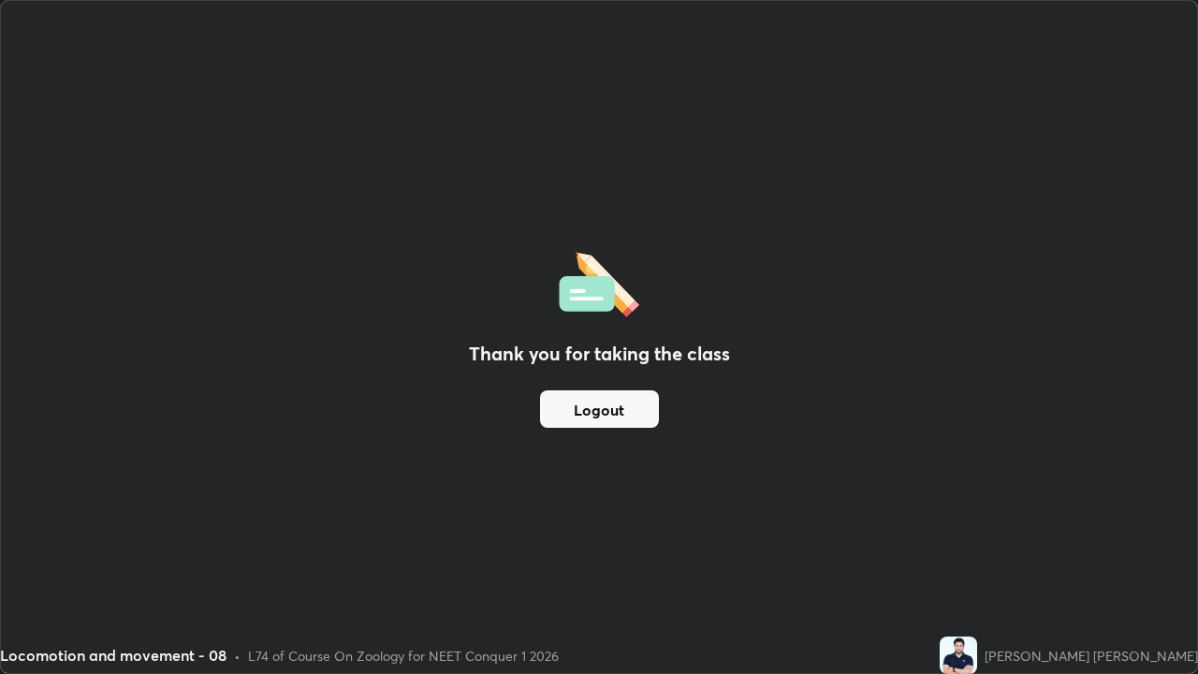
click at [618, 409] on button "Logout" at bounding box center [599, 408] width 119 height 37
